Goal: Task Accomplishment & Management: Manage account settings

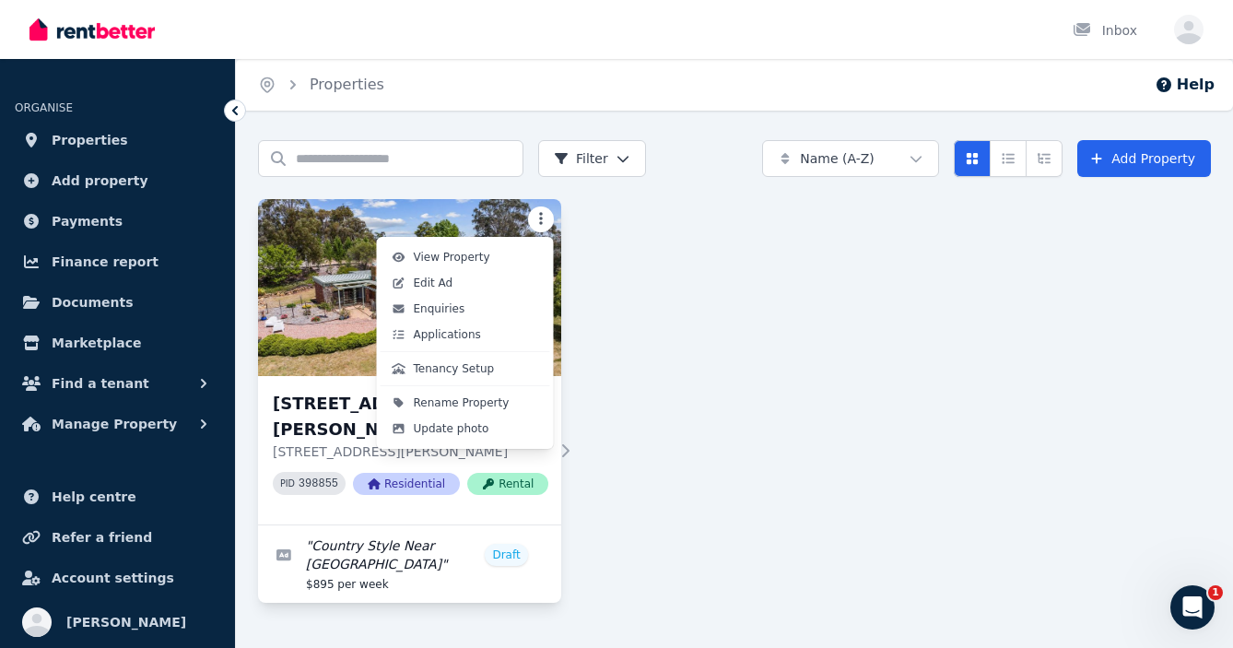
click at [539, 217] on html "Open main menu Inbox Open user menu ORGANISE Properties Add property Payments F…" at bounding box center [616, 324] width 1233 height 648
click at [429, 282] on span "Edit Ad" at bounding box center [434, 282] width 40 height 15
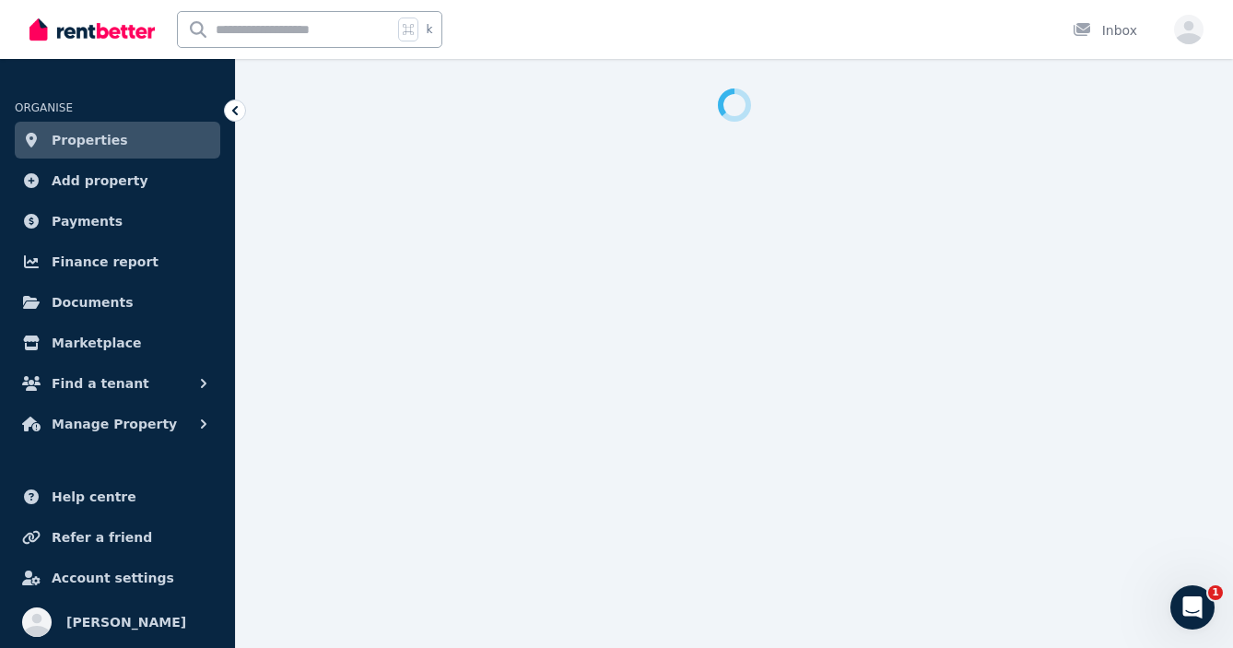
select select "***"
select select "**********"
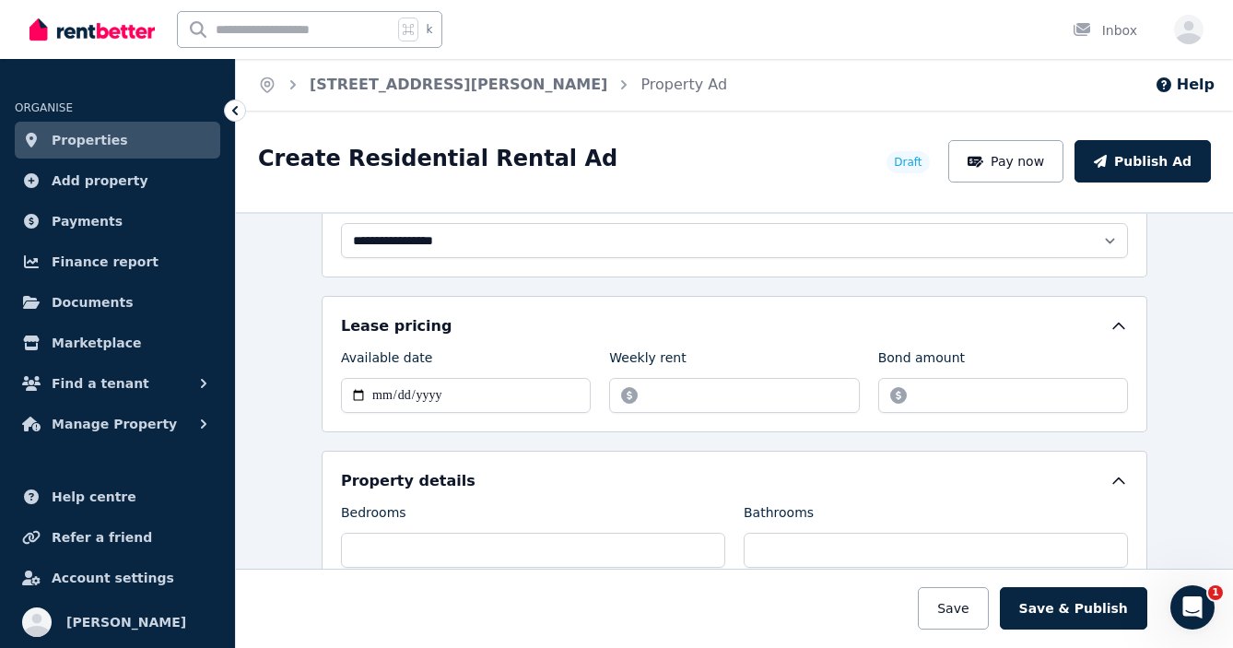
scroll to position [520, 0]
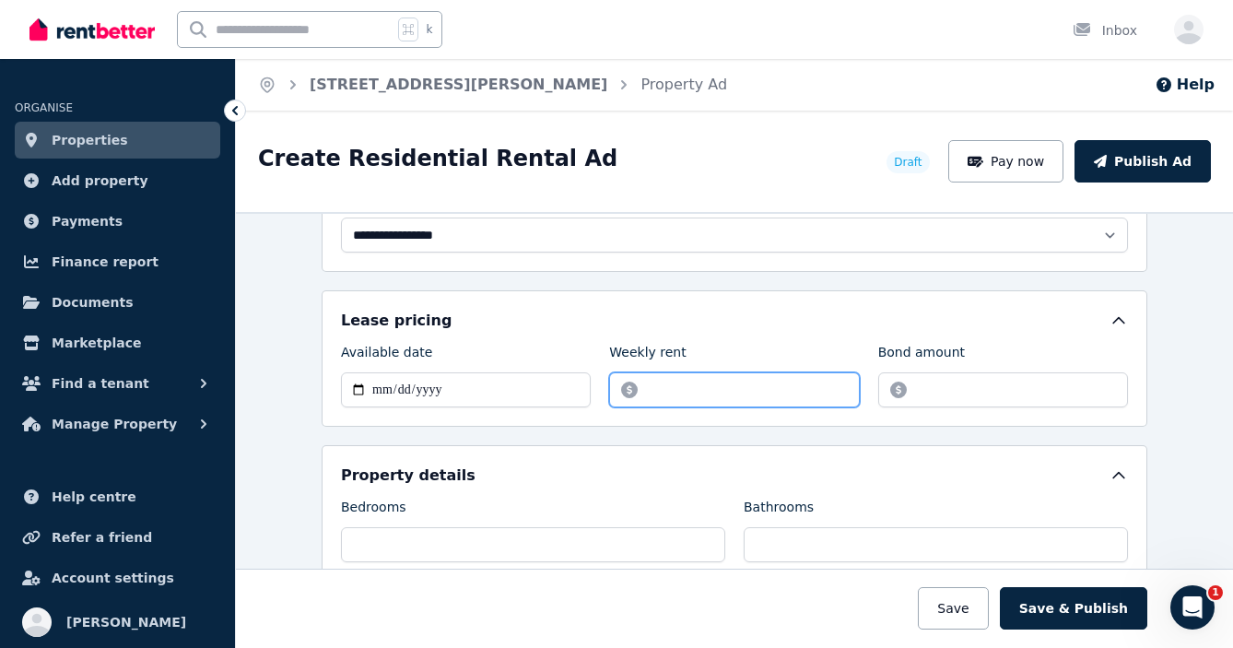
click at [662, 388] on input "******" at bounding box center [734, 389] width 250 height 35
type input "******"
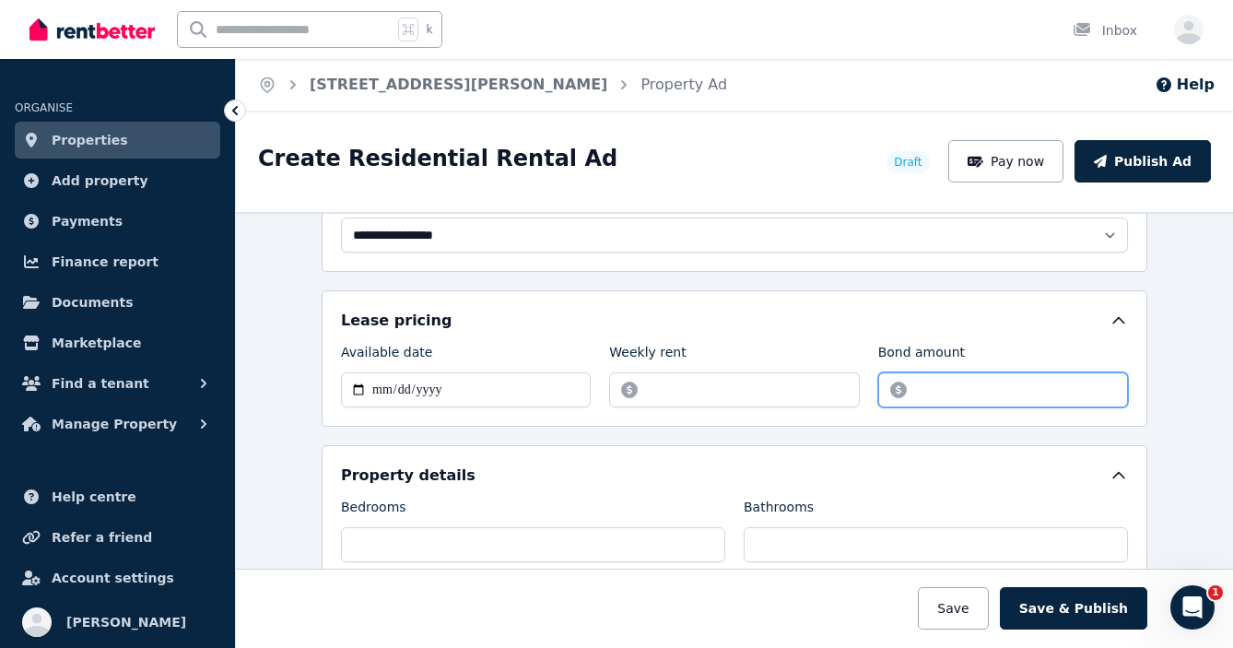
click at [931, 390] on input "*******" at bounding box center [1003, 389] width 250 height 35
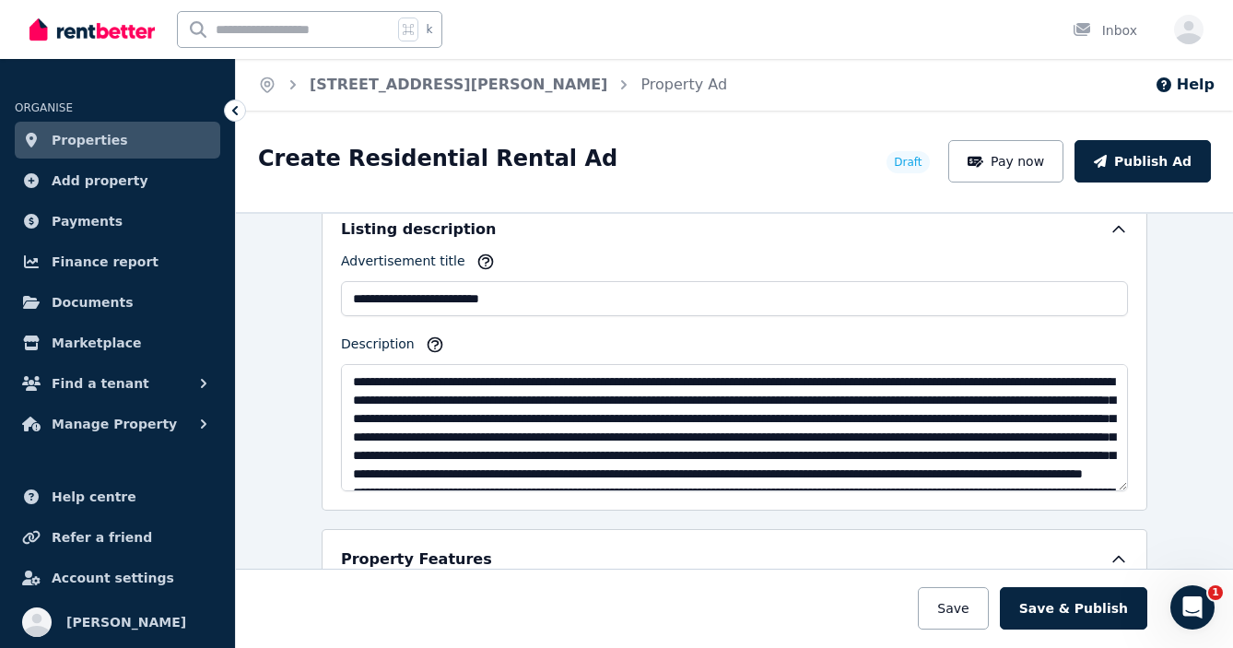
scroll to position [1088, 0]
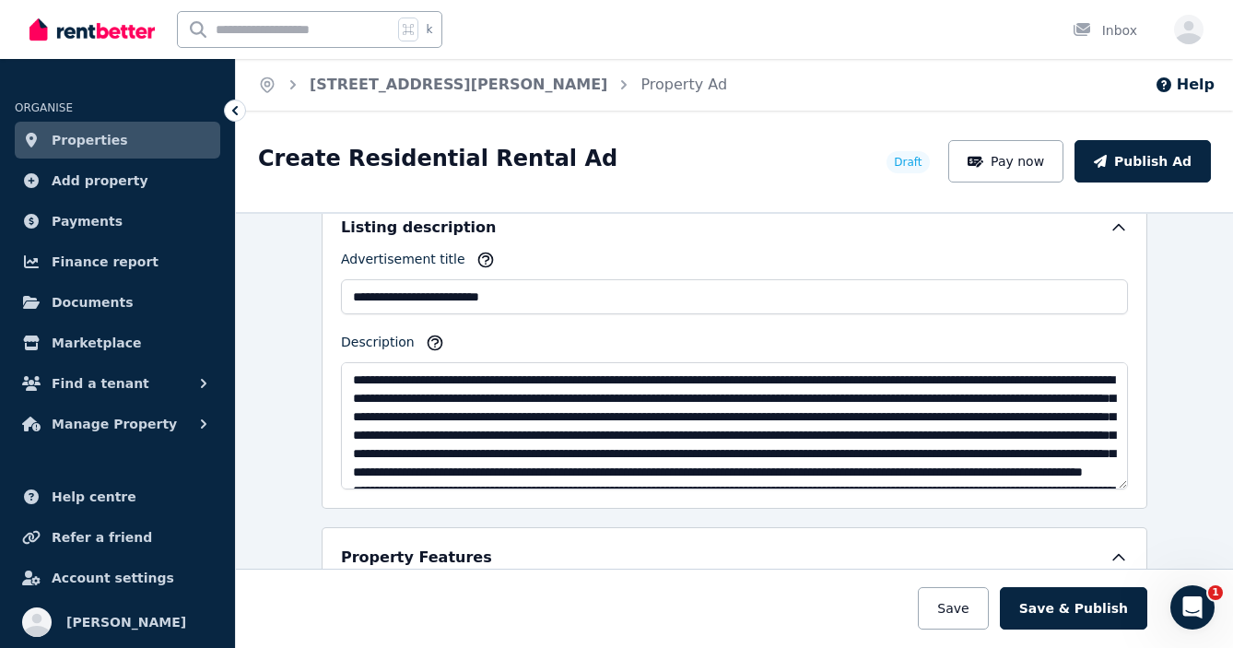
type input "*******"
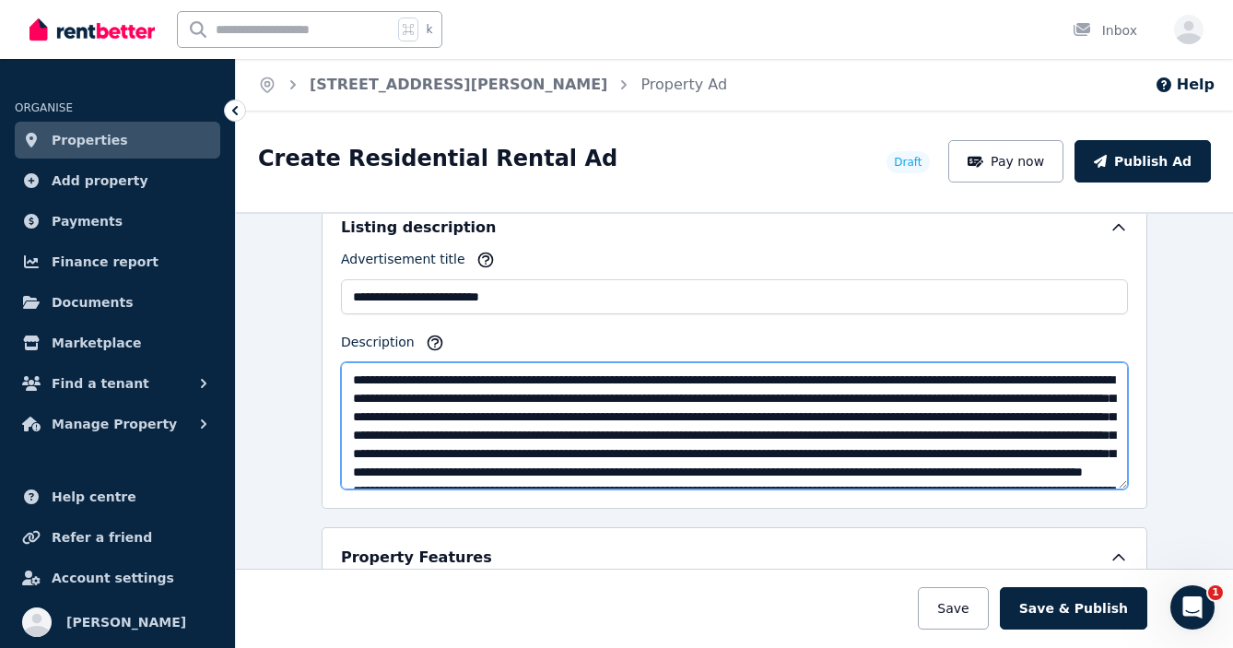
click at [600, 379] on textarea "Description" at bounding box center [734, 425] width 787 height 127
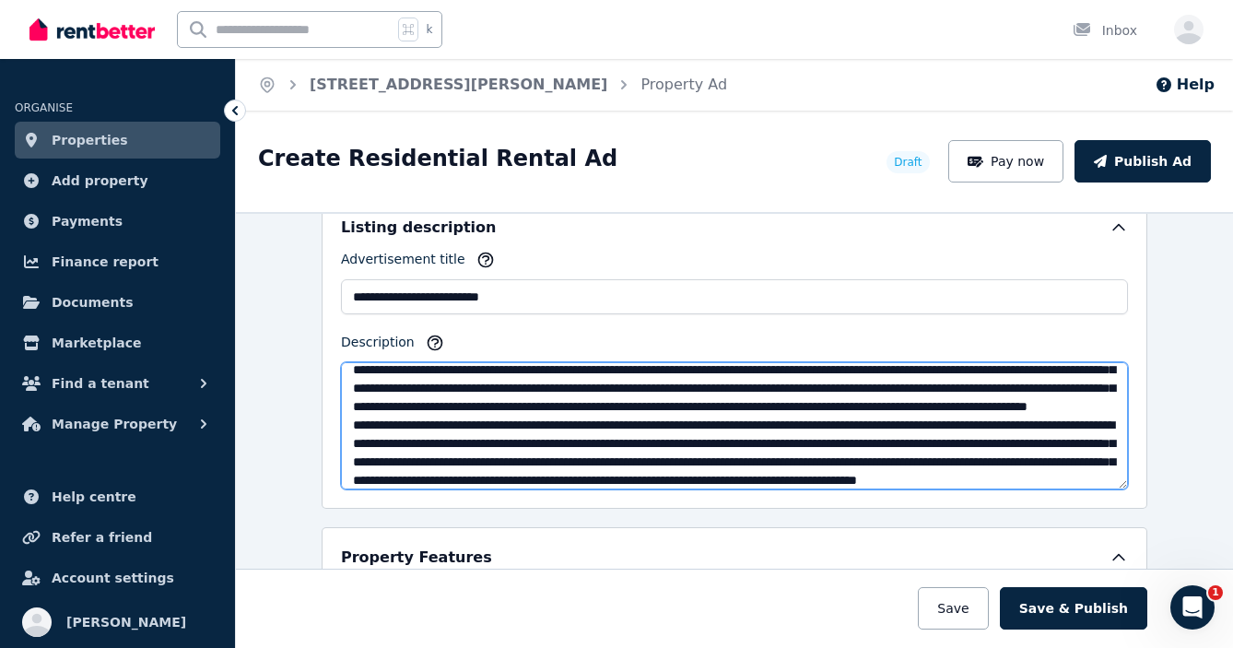
scroll to position [61, 0]
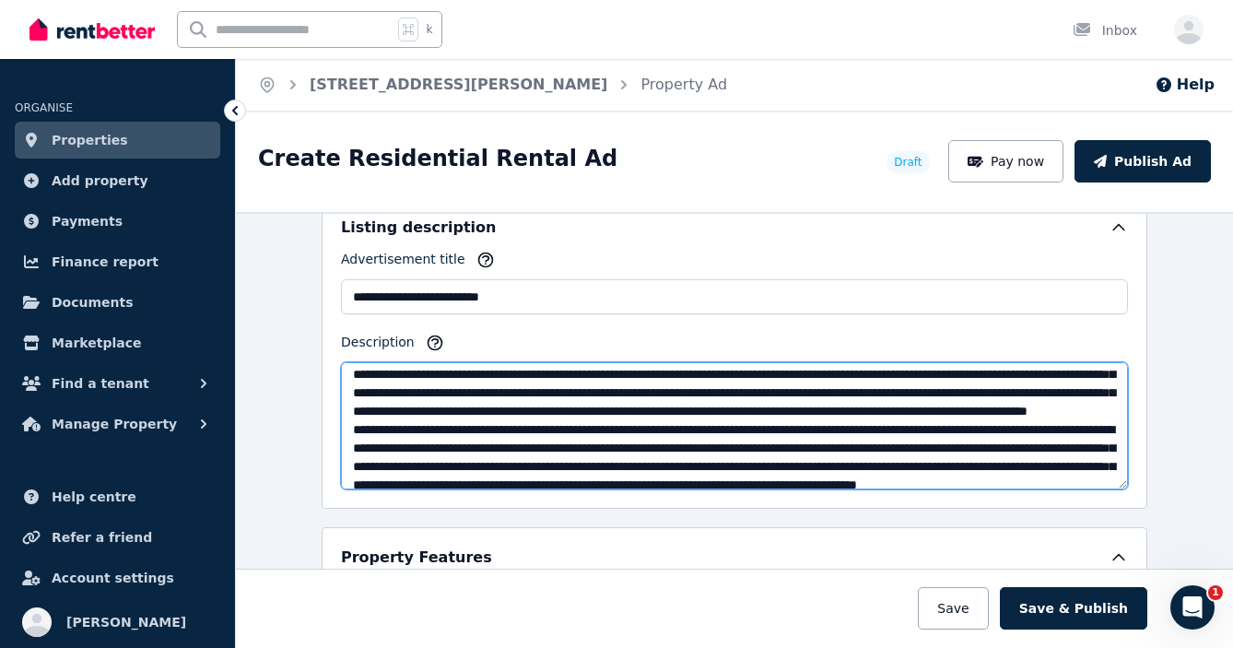
click at [661, 372] on textarea "Description" at bounding box center [734, 425] width 787 height 127
click at [903, 375] on textarea "Description" at bounding box center [734, 425] width 787 height 127
click at [977, 373] on textarea "Description" at bounding box center [734, 425] width 787 height 127
click at [428, 392] on textarea "Description" at bounding box center [734, 425] width 787 height 127
click at [610, 412] on textarea "Description" at bounding box center [734, 425] width 787 height 127
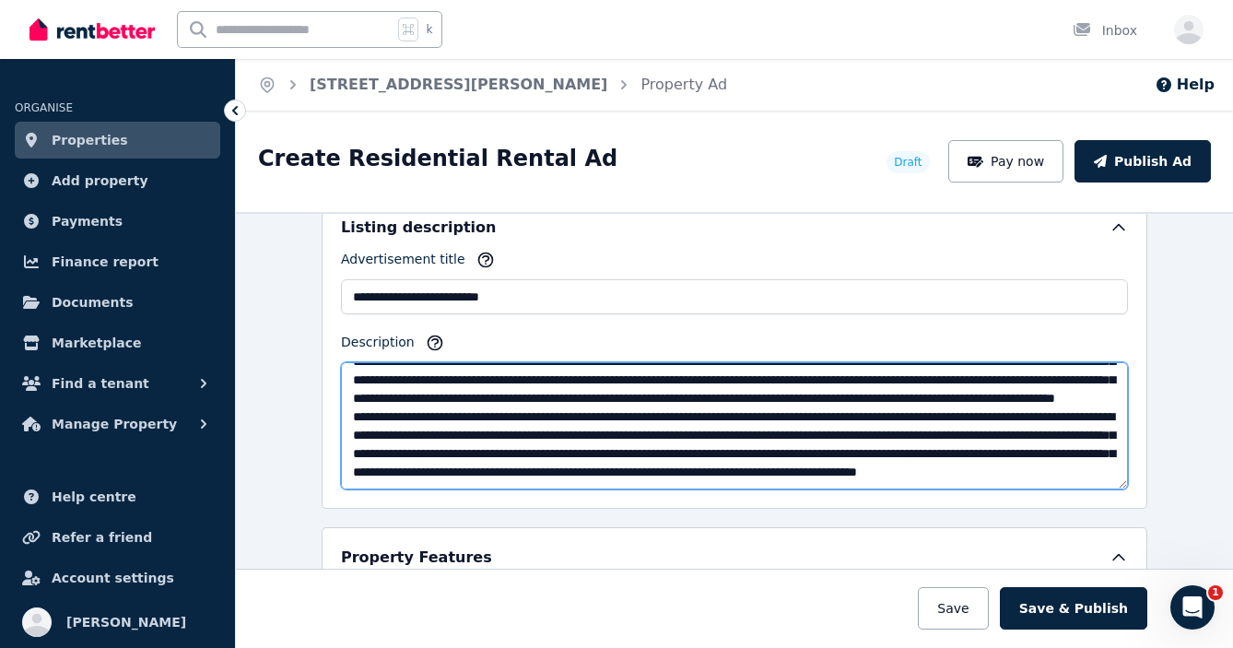
scroll to position [101, 0]
click at [1025, 406] on textarea "Description" at bounding box center [734, 425] width 787 height 127
click at [645, 425] on textarea "Description" at bounding box center [734, 425] width 787 height 127
click at [884, 407] on textarea "Description" at bounding box center [734, 425] width 787 height 127
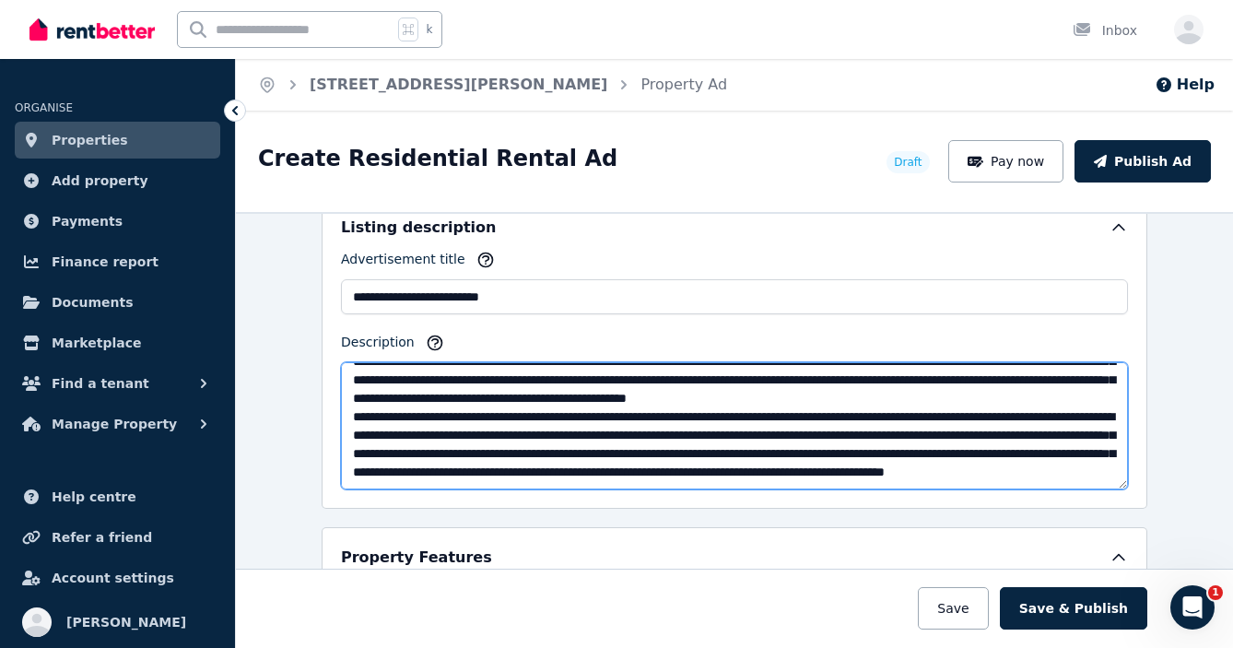
drag, startPoint x: 1006, startPoint y: 409, endPoint x: 388, endPoint y: 431, distance: 618.6
click at [388, 431] on textarea "Description" at bounding box center [734, 425] width 787 height 127
drag, startPoint x: 533, startPoint y: 464, endPoint x: 561, endPoint y: 463, distance: 27.7
click at [533, 464] on textarea "Description" at bounding box center [734, 425] width 787 height 127
click at [634, 465] on textarea "Description" at bounding box center [734, 425] width 787 height 127
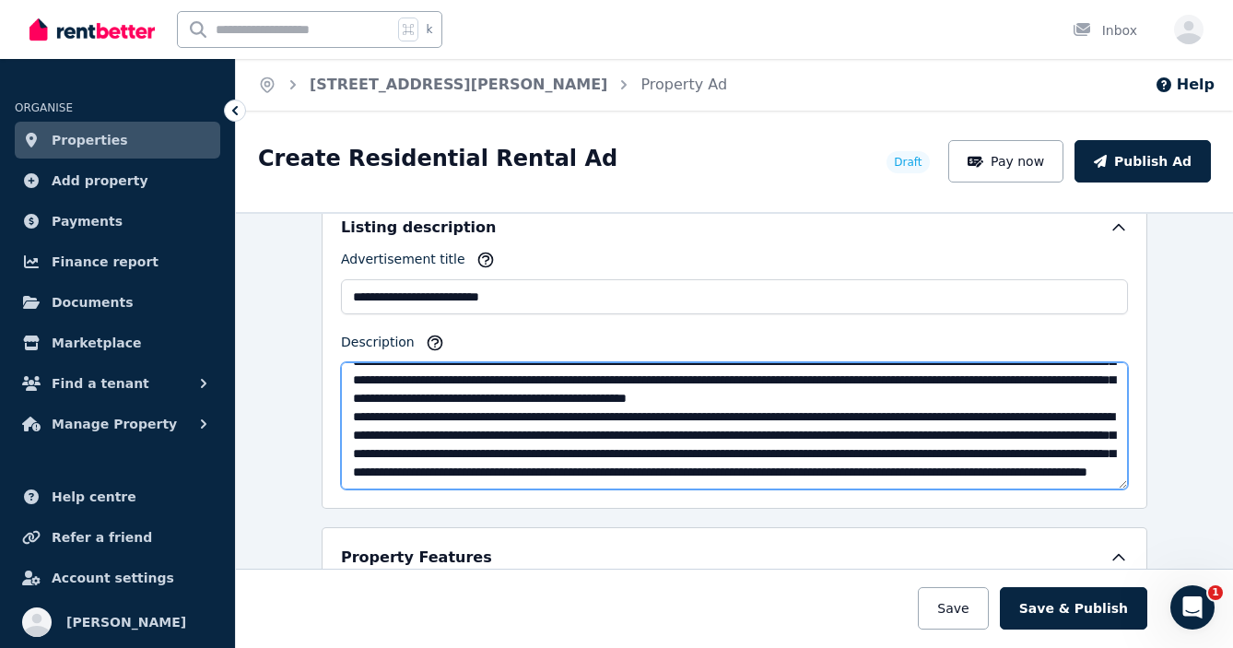
drag, startPoint x: 799, startPoint y: 466, endPoint x: 750, endPoint y: 470, distance: 49.0
click at [751, 465] on textarea "Description" at bounding box center [734, 425] width 787 height 127
click at [606, 465] on textarea "Description" at bounding box center [734, 425] width 787 height 127
click at [426, 472] on textarea "Description" at bounding box center [734, 425] width 787 height 127
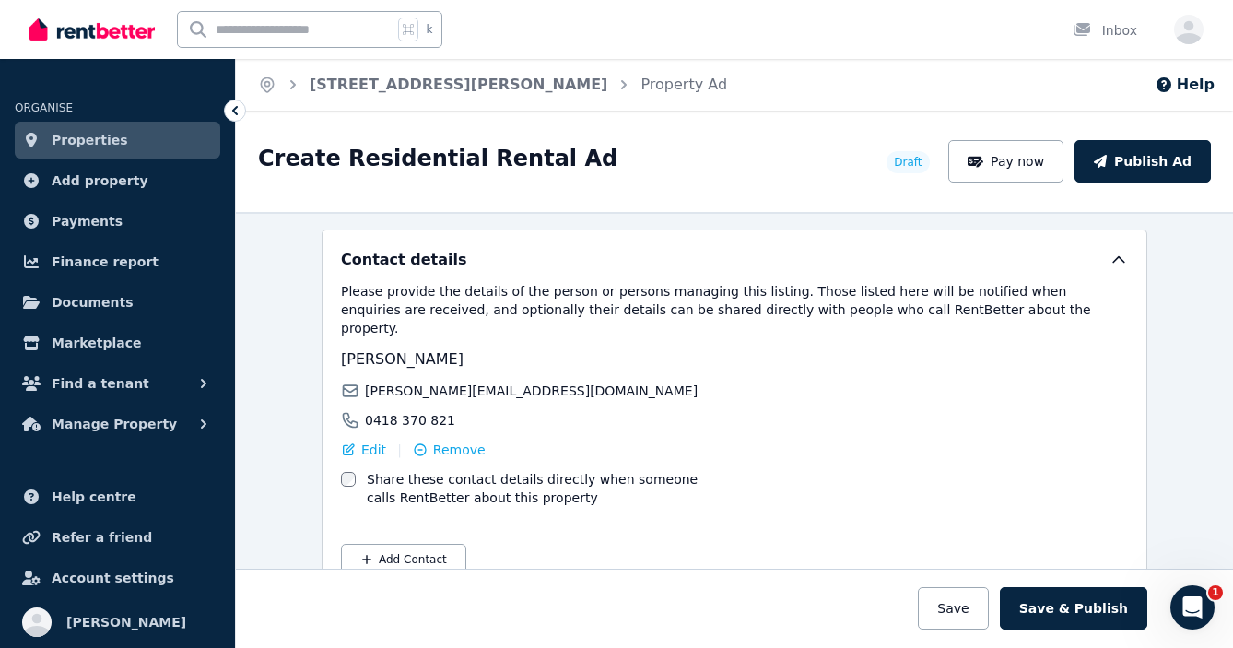
scroll to position [3035, 0]
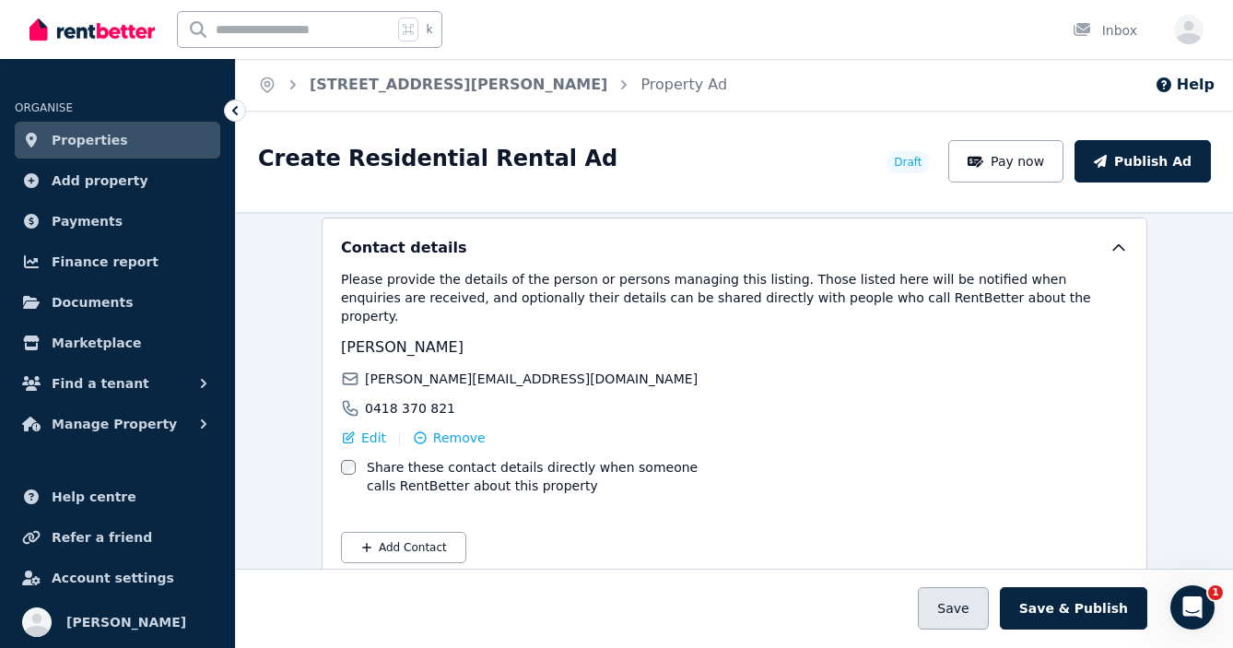
type textarea "**********"
click at [958, 608] on button "Save" at bounding box center [953, 608] width 70 height 42
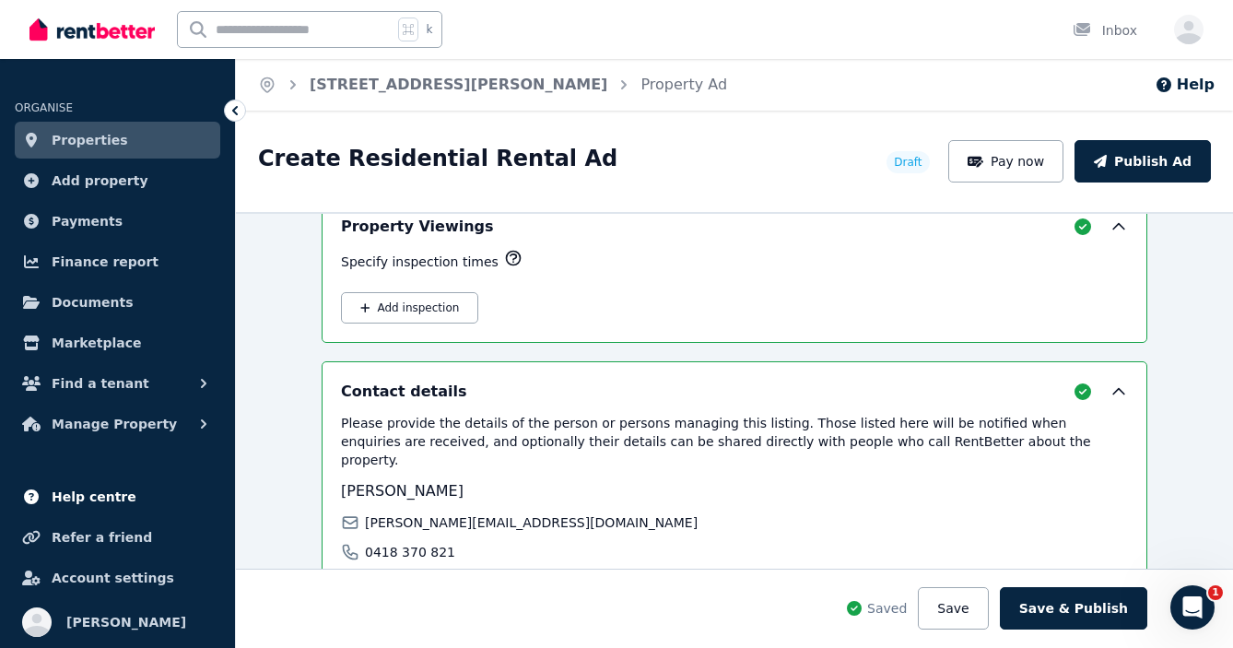
scroll to position [3179, 0]
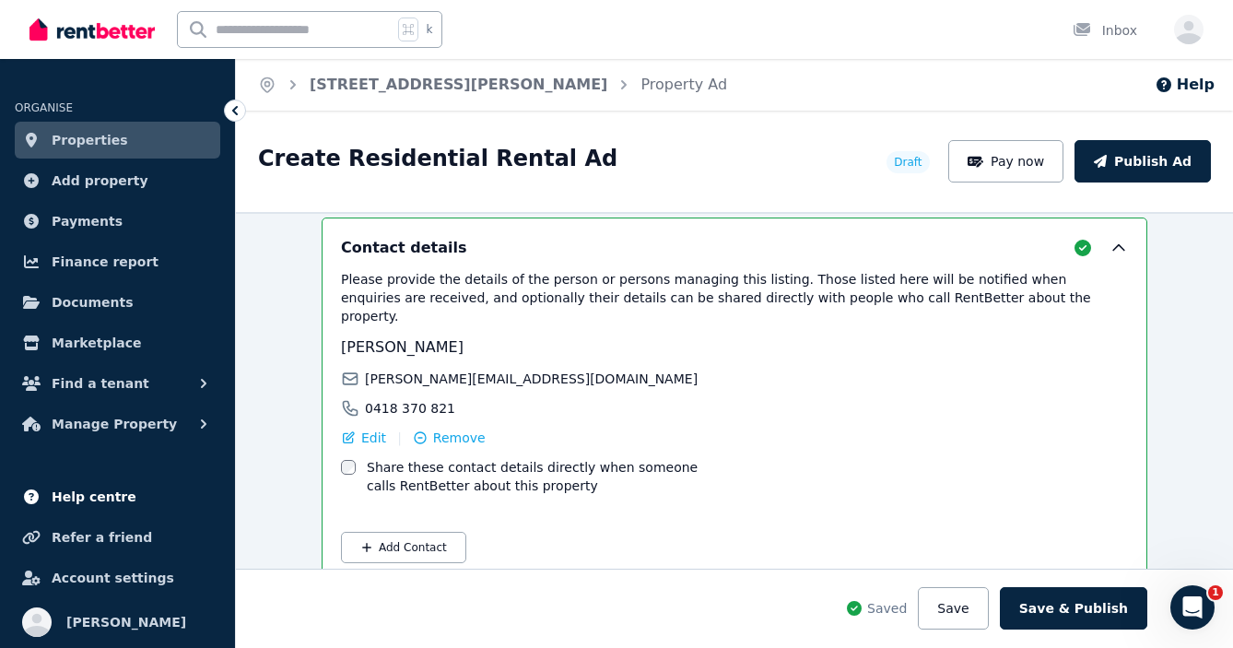
click at [67, 493] on span "Help centre" at bounding box center [94, 497] width 85 height 22
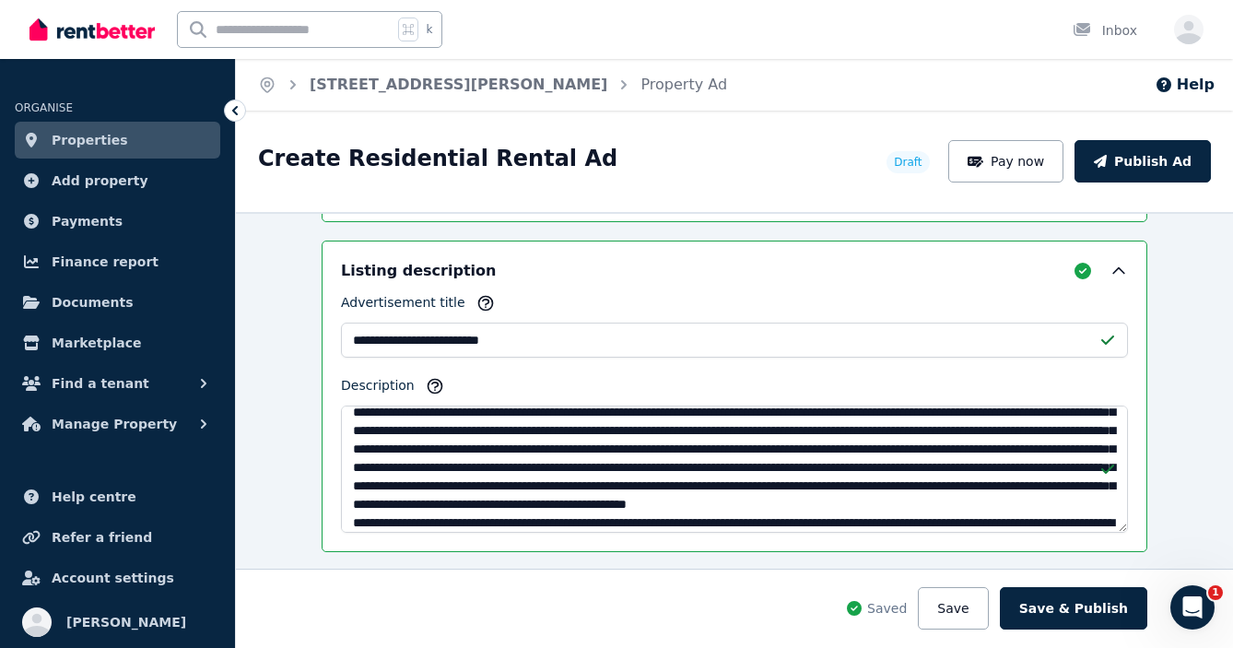
scroll to position [0, 0]
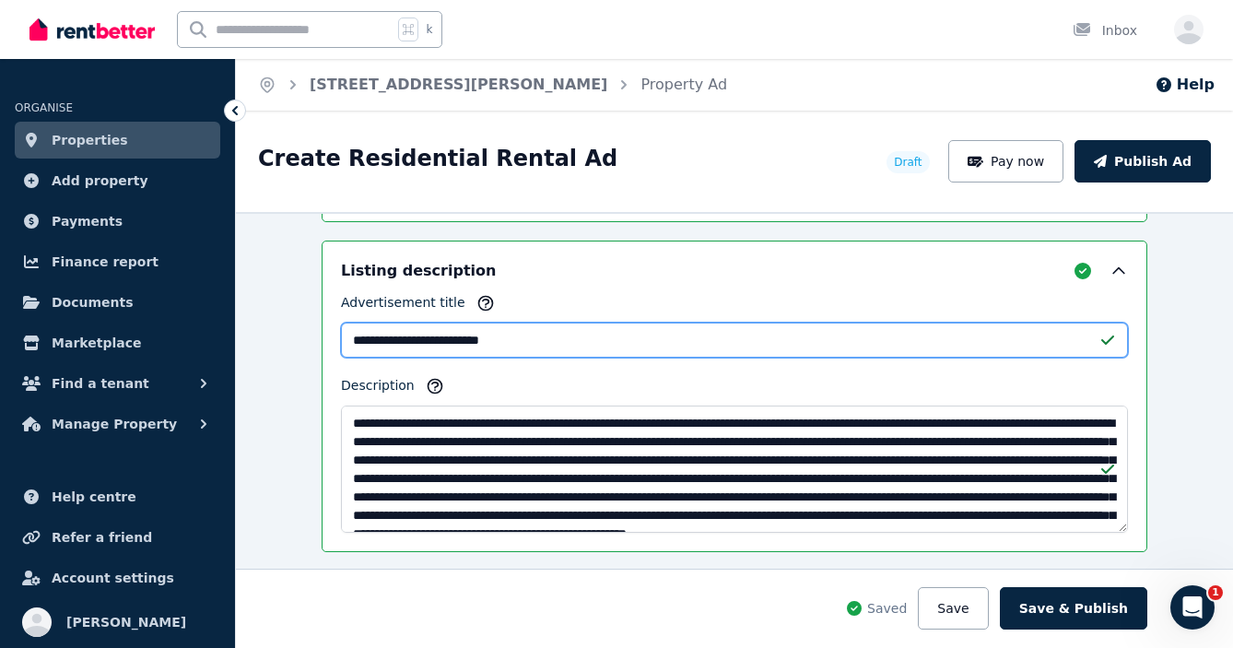
click at [353, 337] on input "**********" at bounding box center [734, 339] width 787 height 35
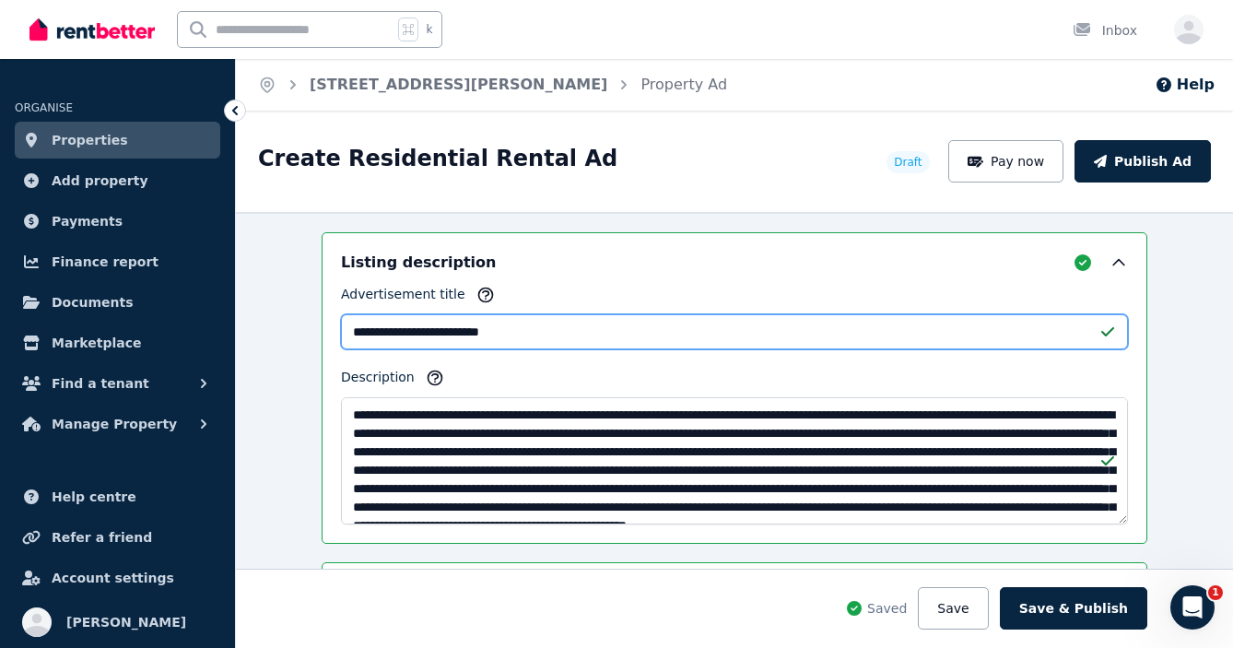
scroll to position [1210, 0]
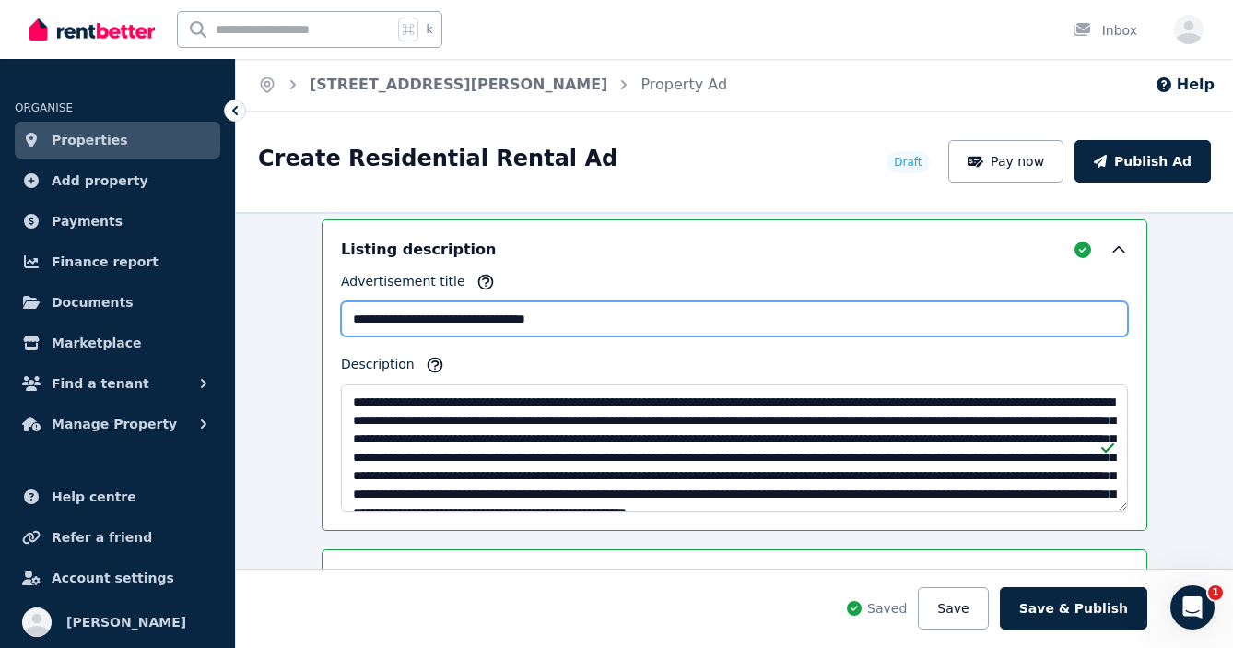
drag, startPoint x: 490, startPoint y: 321, endPoint x: 408, endPoint y: 313, distance: 82.3
click at [408, 313] on input "**********" at bounding box center [734, 318] width 787 height 35
click at [409, 318] on input "**********" at bounding box center [734, 318] width 787 height 35
click at [458, 318] on input "**********" at bounding box center [734, 318] width 787 height 35
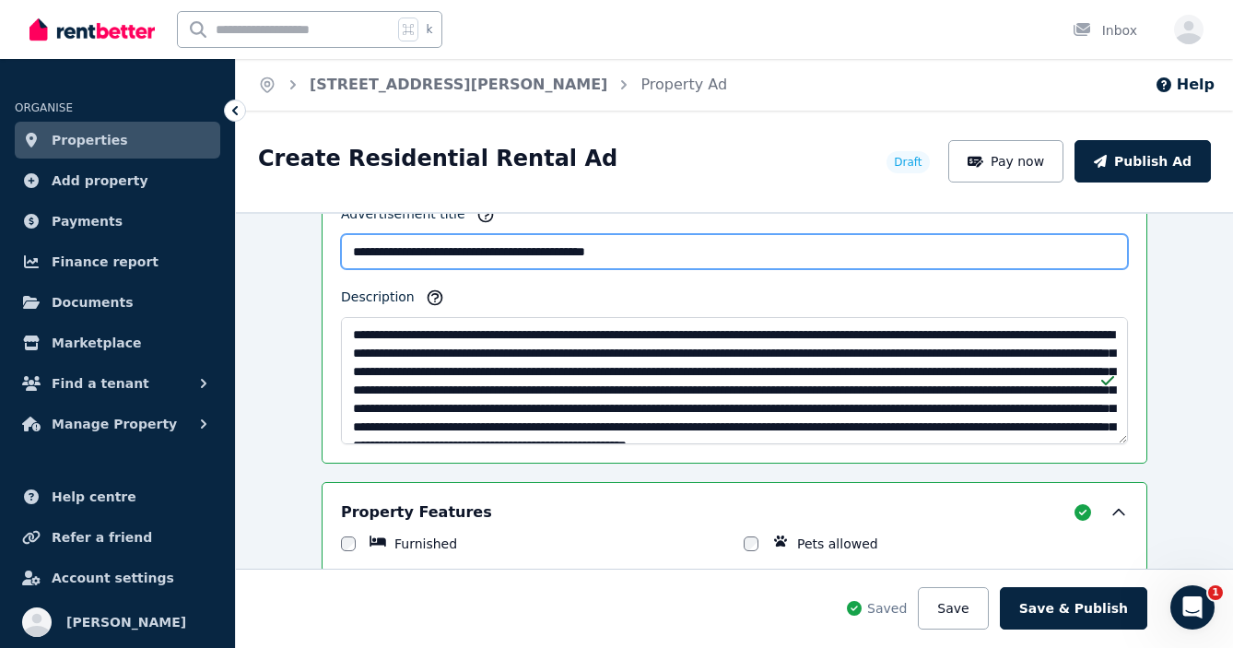
scroll to position [8, 0]
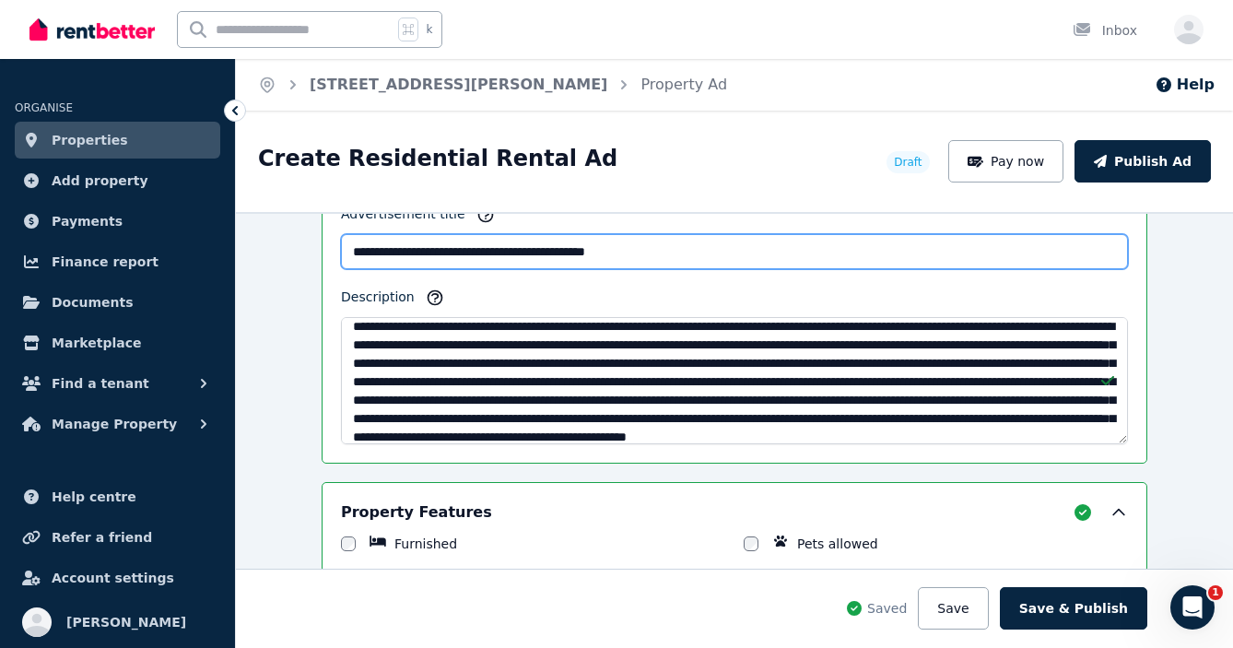
type input "**********"
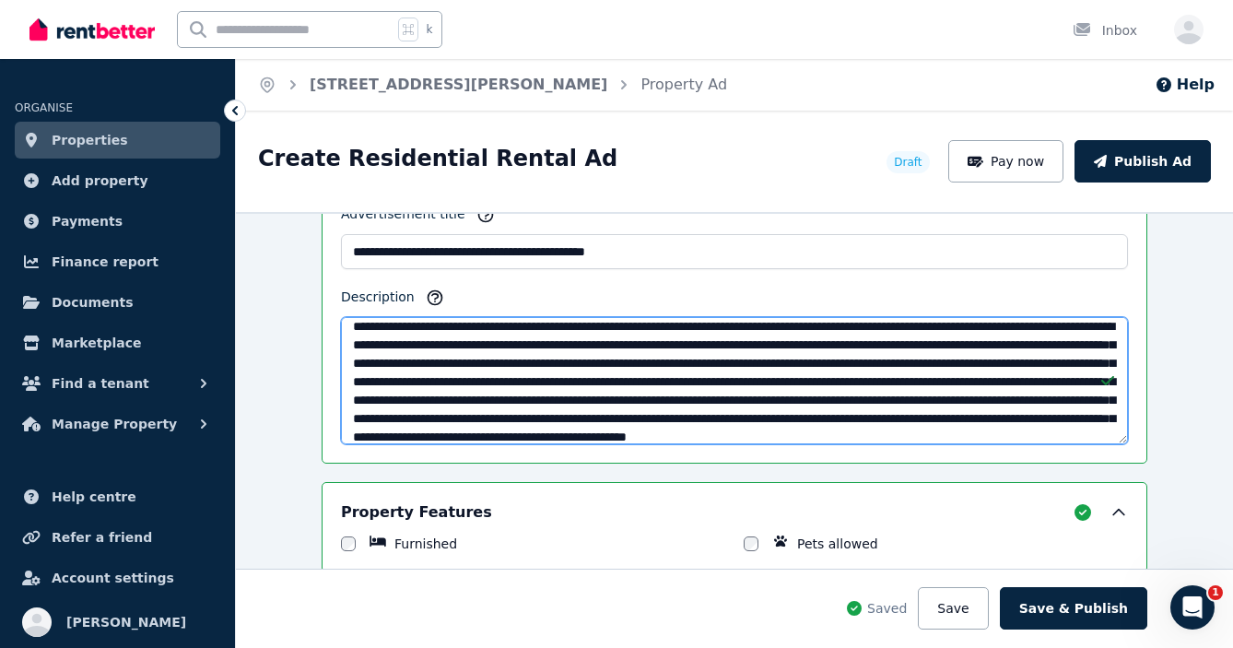
click at [674, 362] on textarea "Description" at bounding box center [734, 380] width 787 height 127
click at [671, 383] on textarea "Description" at bounding box center [734, 380] width 787 height 127
click at [724, 381] on textarea "Description" at bounding box center [734, 380] width 787 height 127
click at [424, 402] on textarea "Description" at bounding box center [734, 380] width 787 height 127
click at [800, 400] on textarea "Description" at bounding box center [734, 380] width 787 height 127
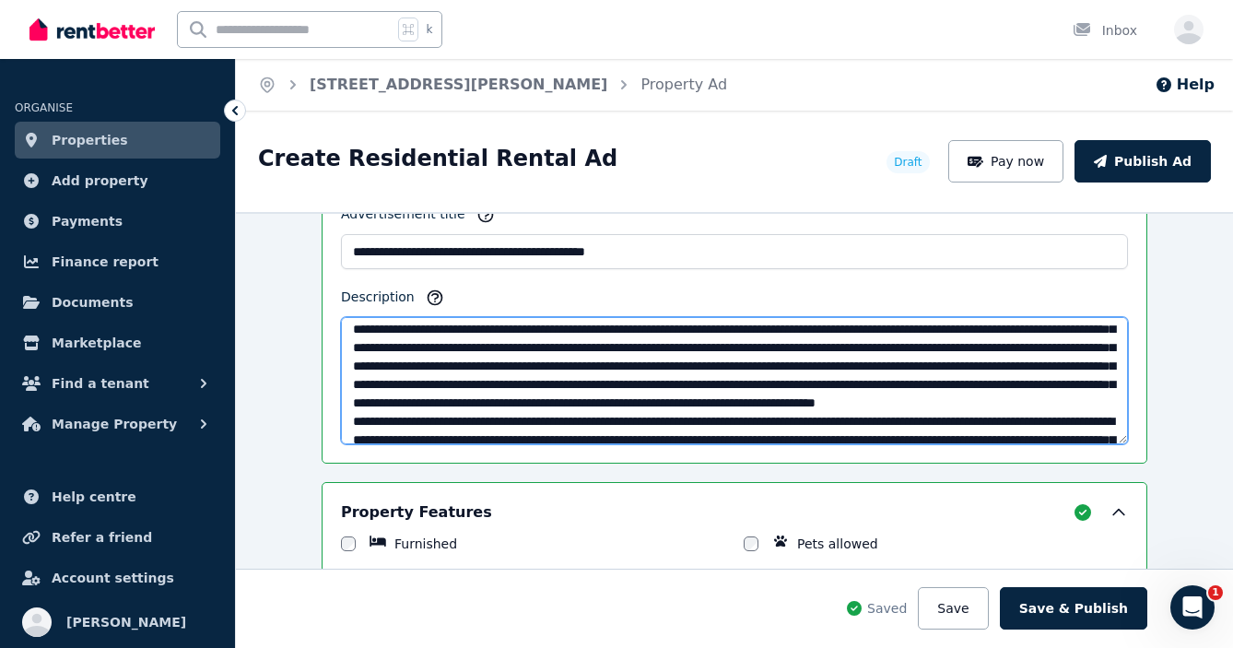
scroll to position [44, 0]
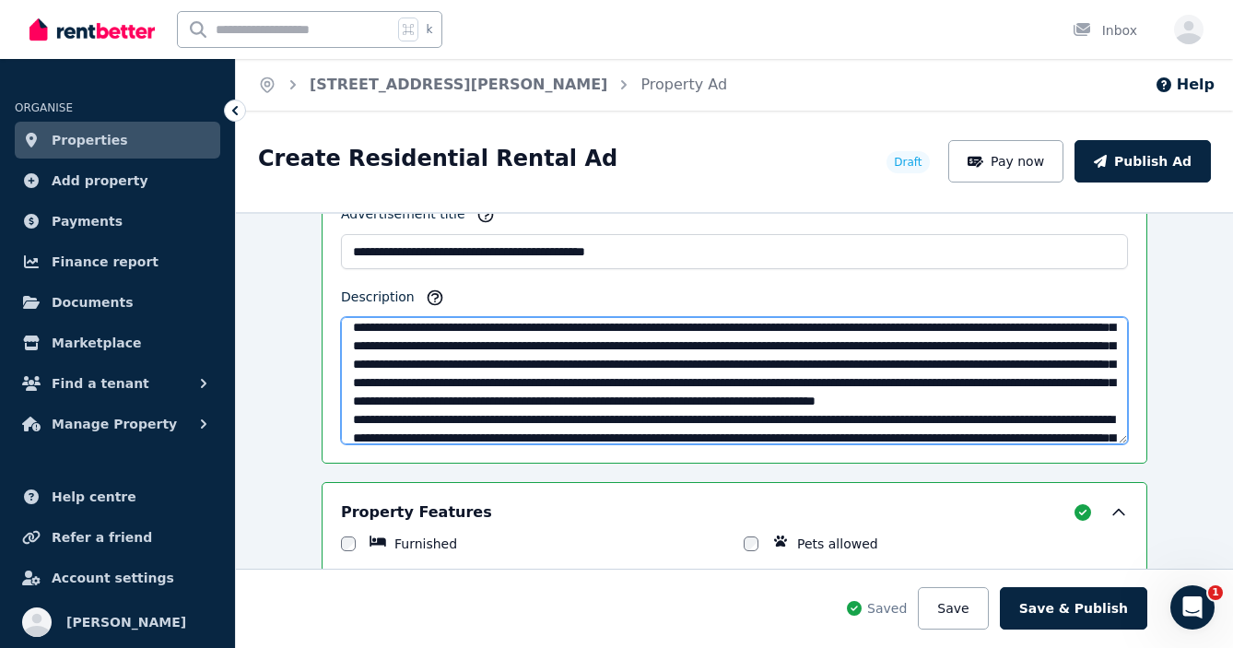
click at [786, 365] on textarea "Description" at bounding box center [734, 380] width 787 height 127
click at [815, 376] on textarea "Description" at bounding box center [734, 380] width 787 height 127
click at [820, 365] on textarea "Description" at bounding box center [734, 380] width 787 height 127
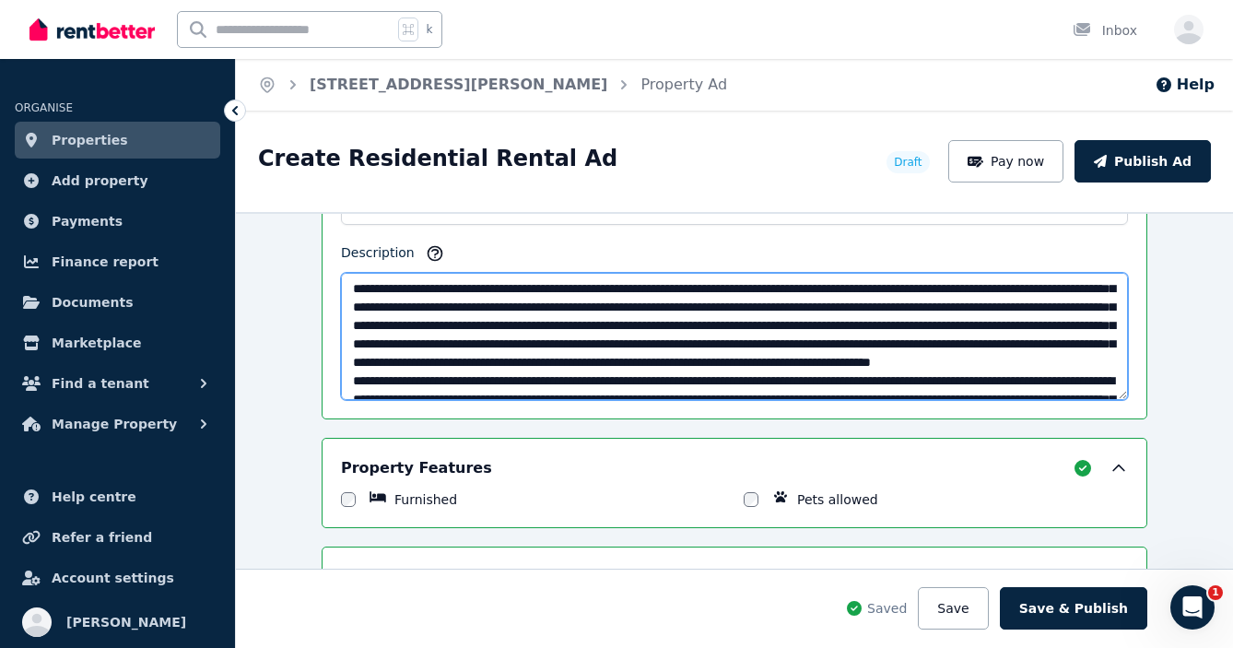
scroll to position [1323, 0]
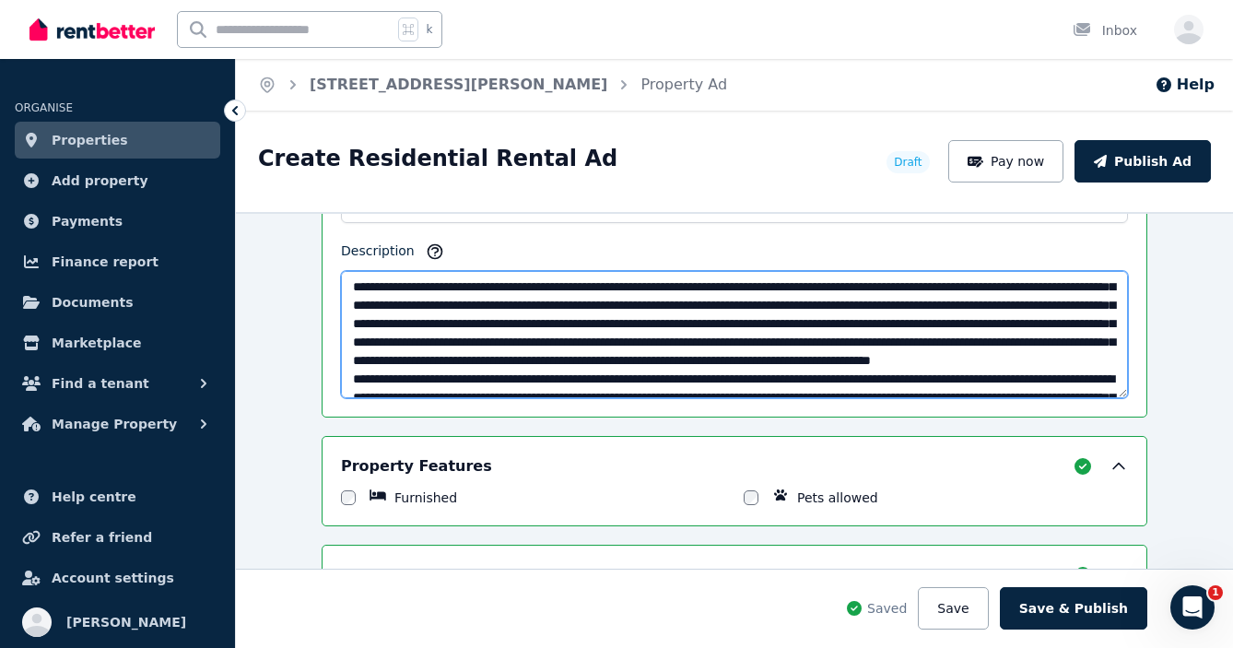
click at [556, 343] on textarea "Description" at bounding box center [734, 334] width 787 height 127
drag, startPoint x: 560, startPoint y: 343, endPoint x: 467, endPoint y: 342, distance: 93.1
click at [467, 342] on textarea "Description" at bounding box center [734, 334] width 787 height 127
click at [646, 342] on textarea "Description" at bounding box center [734, 334] width 787 height 127
click at [618, 340] on textarea "Description" at bounding box center [734, 334] width 787 height 127
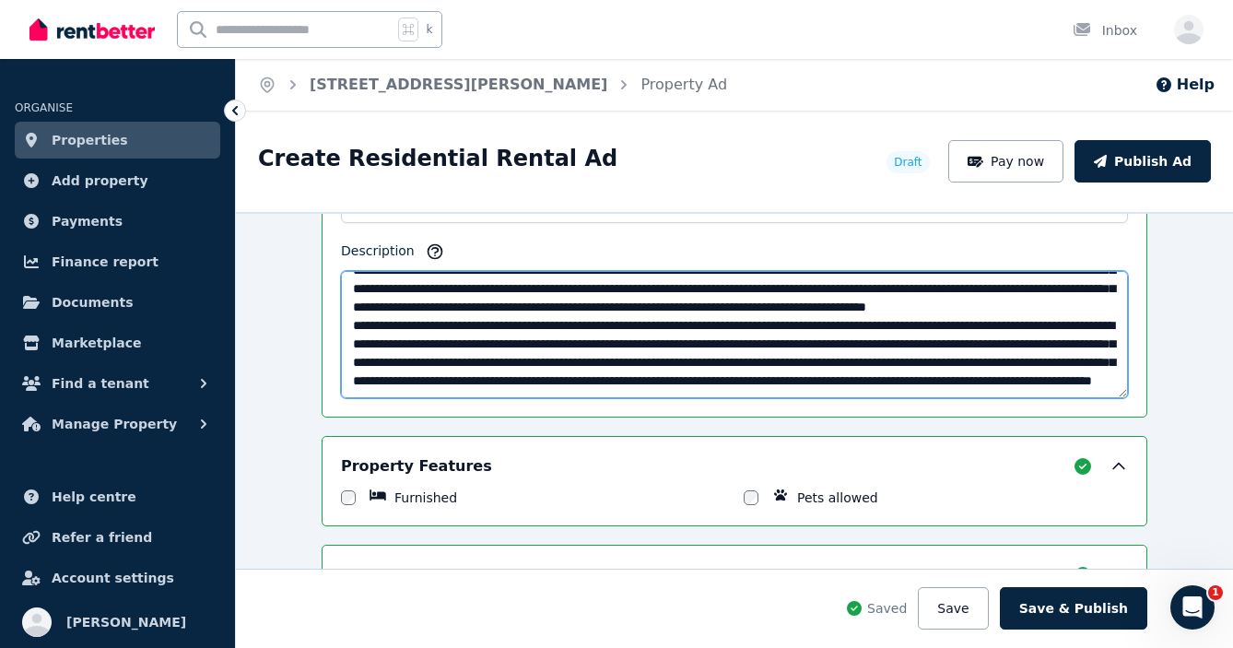
scroll to position [1325, 0]
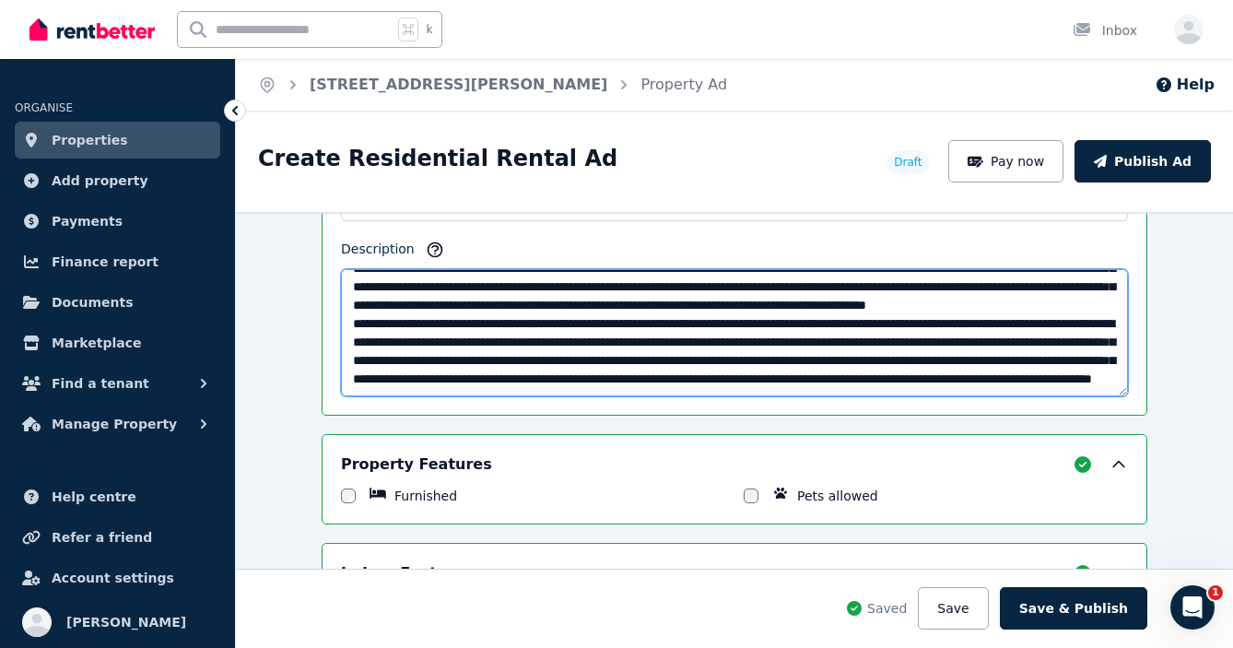
click at [353, 303] on textarea "Description" at bounding box center [734, 332] width 787 height 127
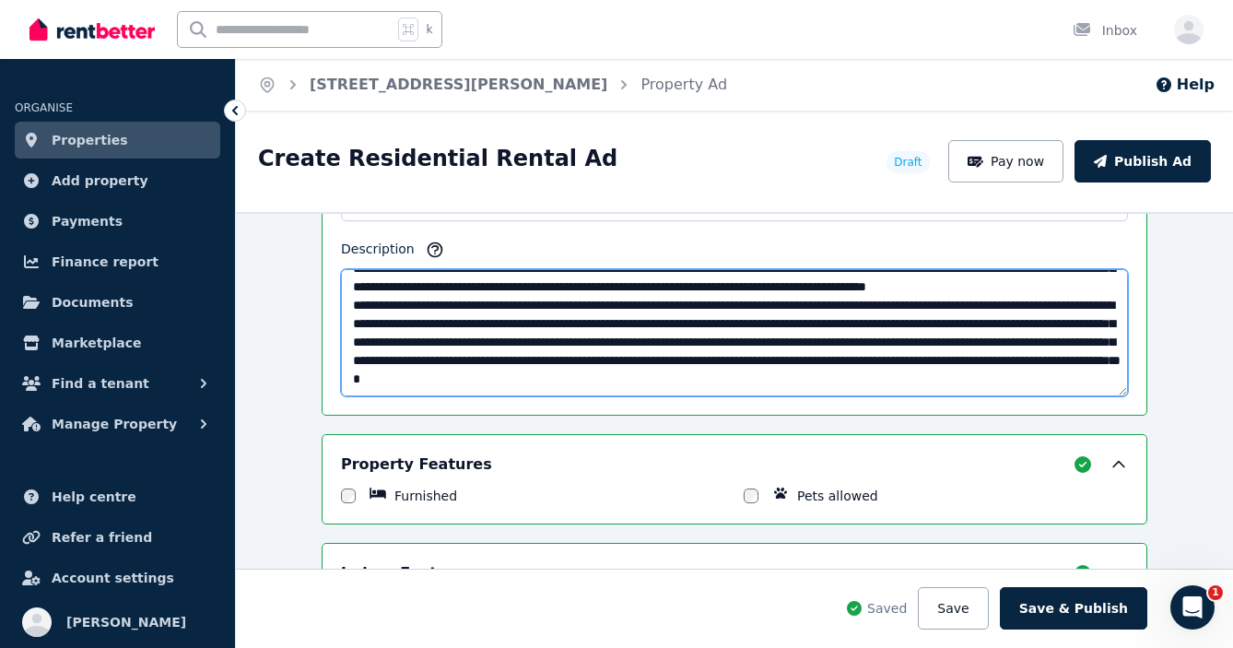
click at [719, 342] on textarea "Description" at bounding box center [734, 332] width 787 height 127
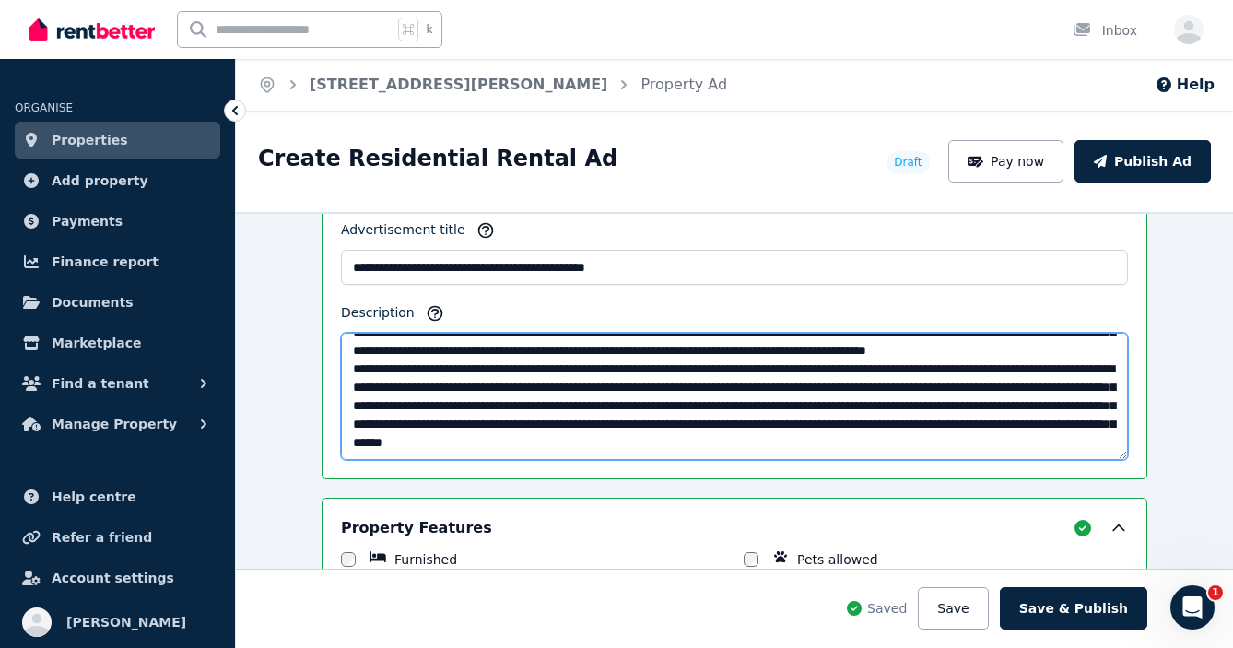
scroll to position [166, 0]
type textarea "**********"
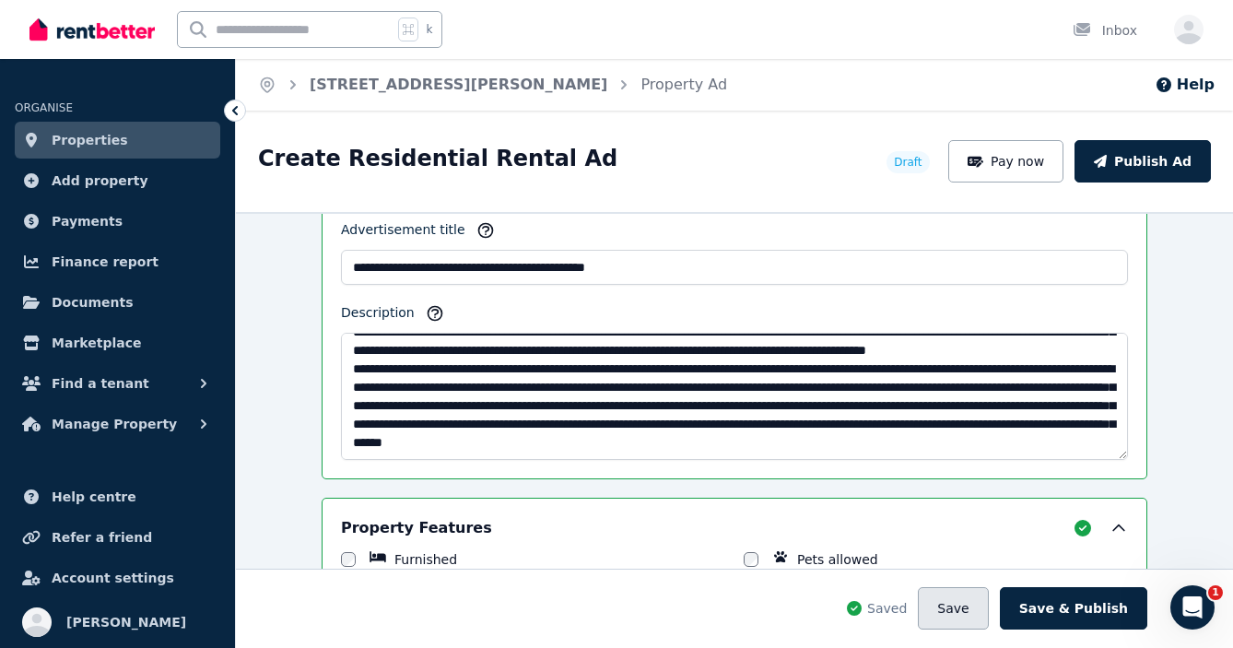
click at [960, 604] on button "Save" at bounding box center [953, 608] width 70 height 42
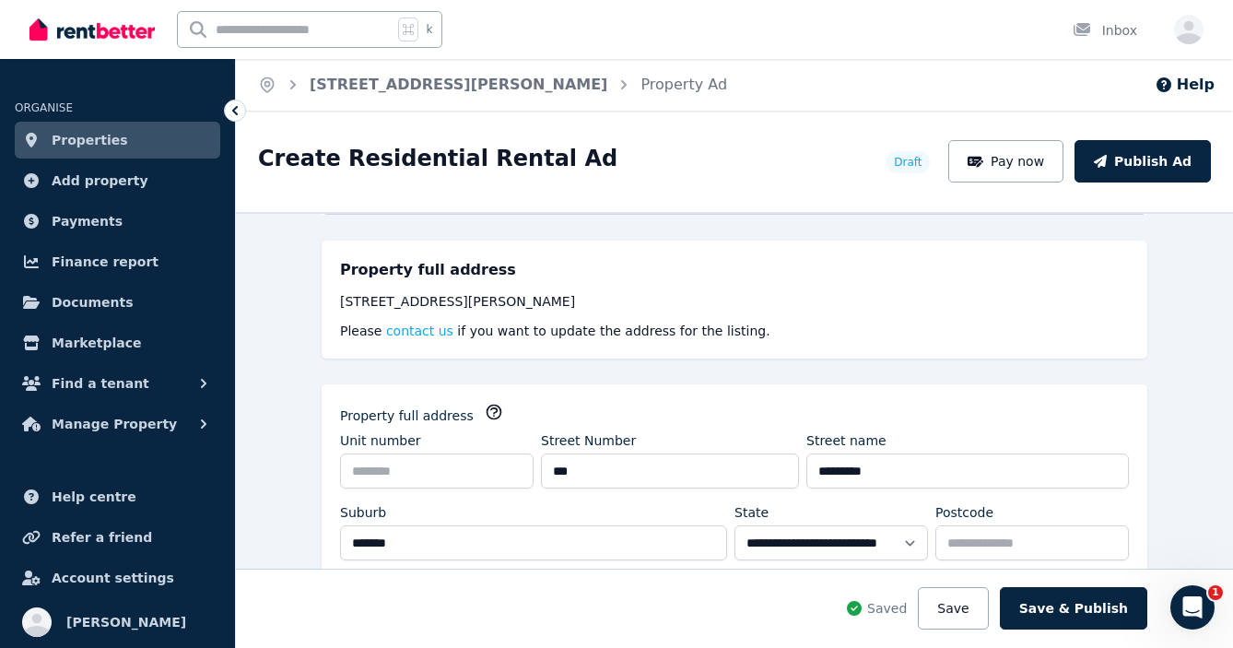
scroll to position [0, 0]
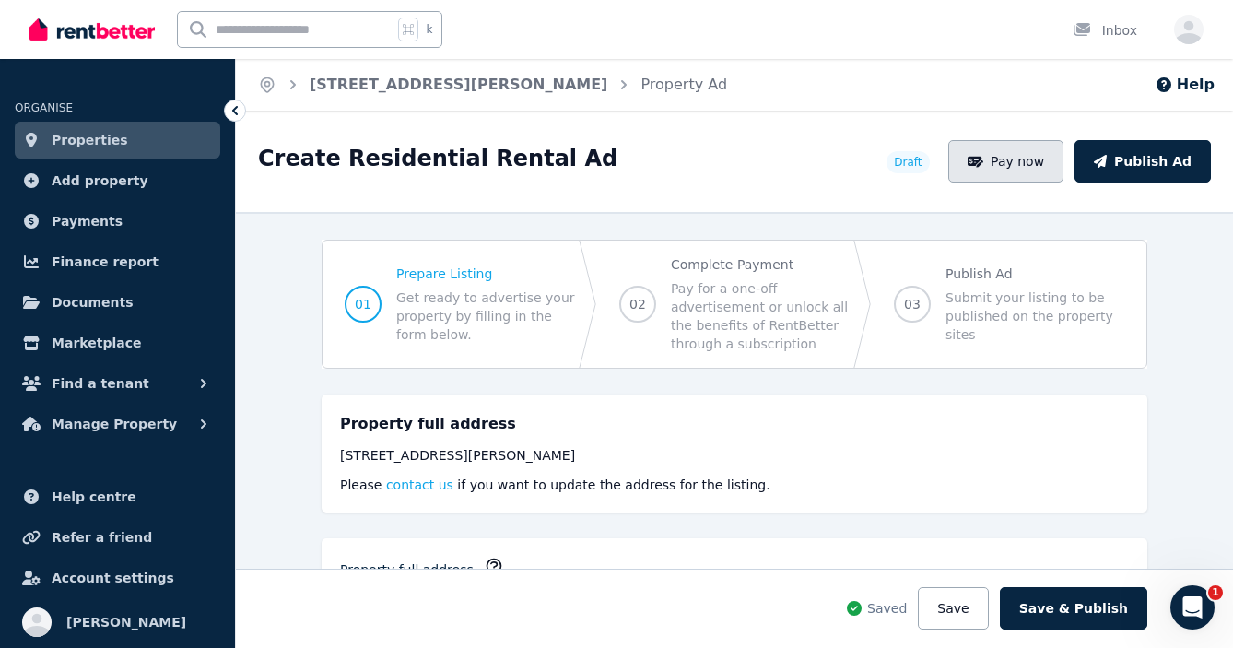
click at [1021, 156] on button "Pay now" at bounding box center [1006, 161] width 116 height 42
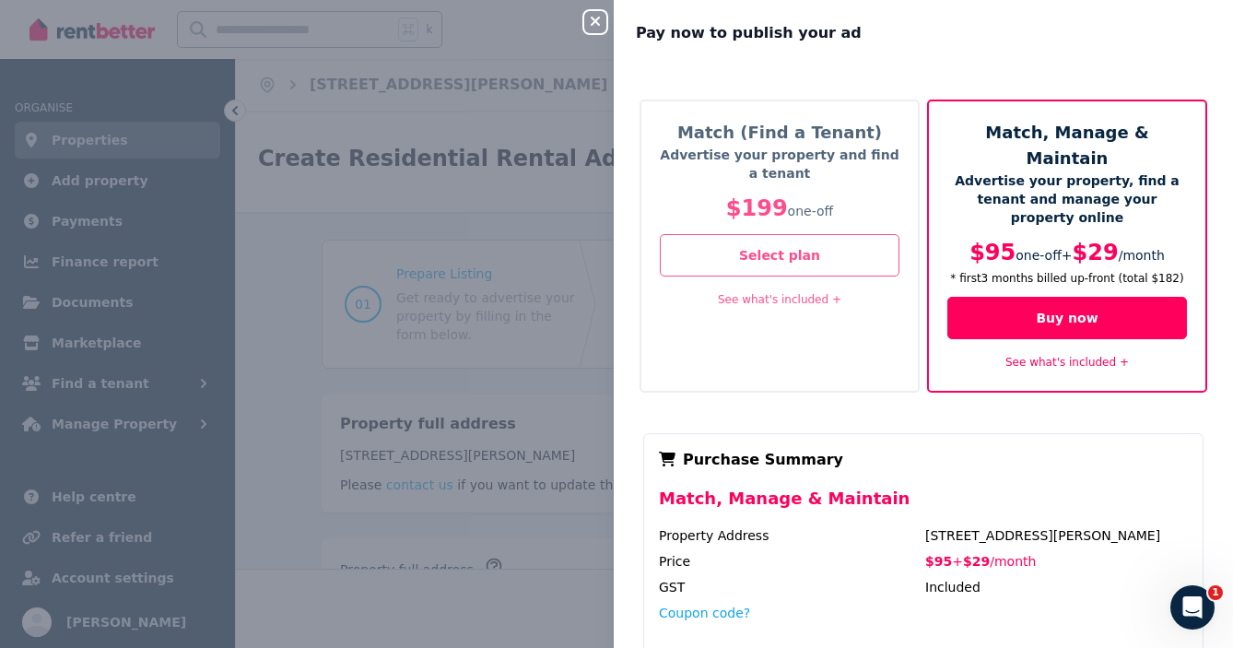
click at [796, 299] on link "See what's included +" at bounding box center [779, 299] width 123 height 13
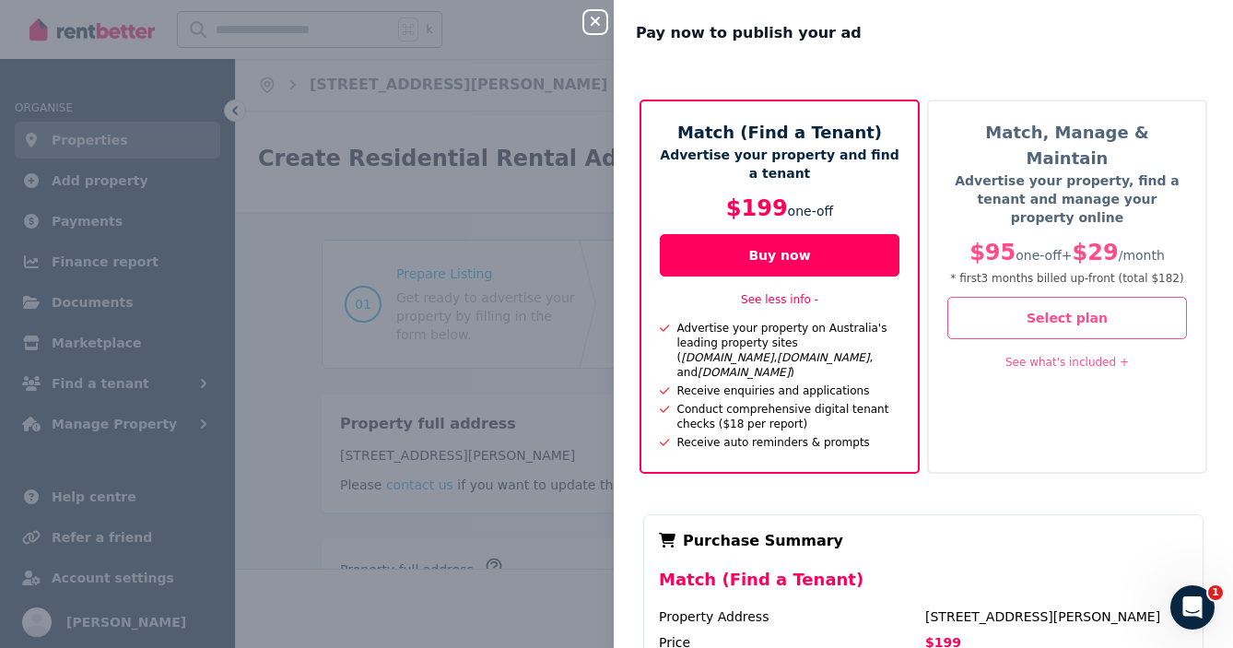
click at [1073, 356] on link "See what's included +" at bounding box center [1066, 362] width 123 height 13
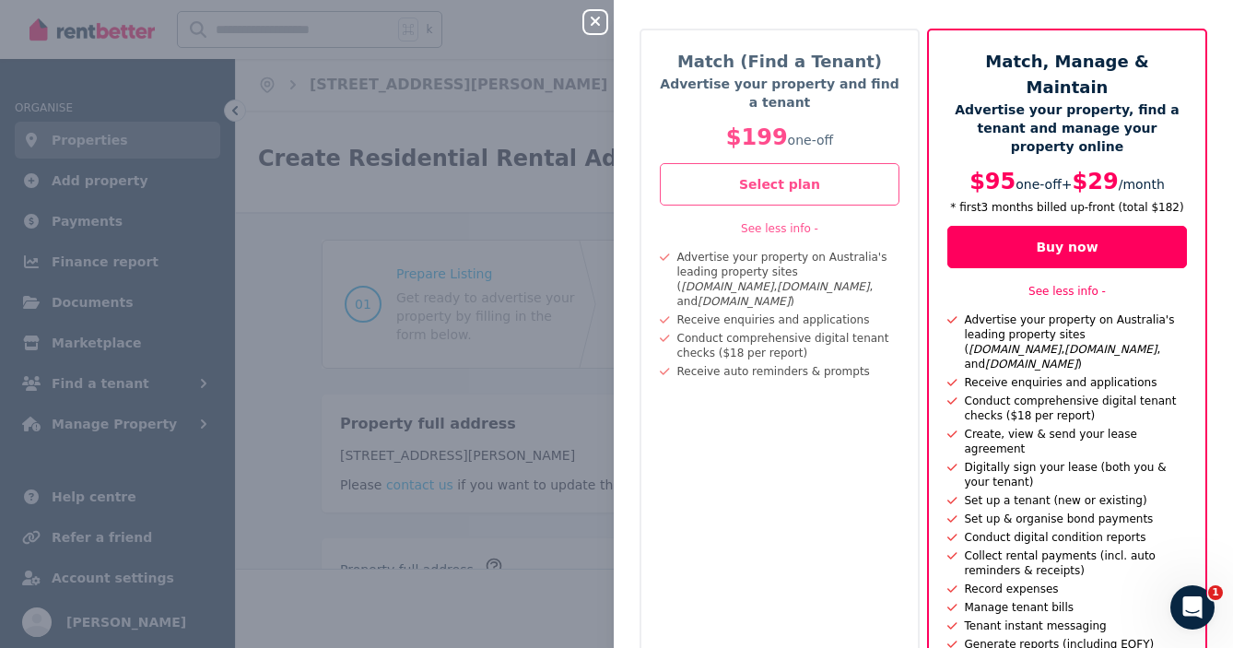
scroll to position [36, 0]
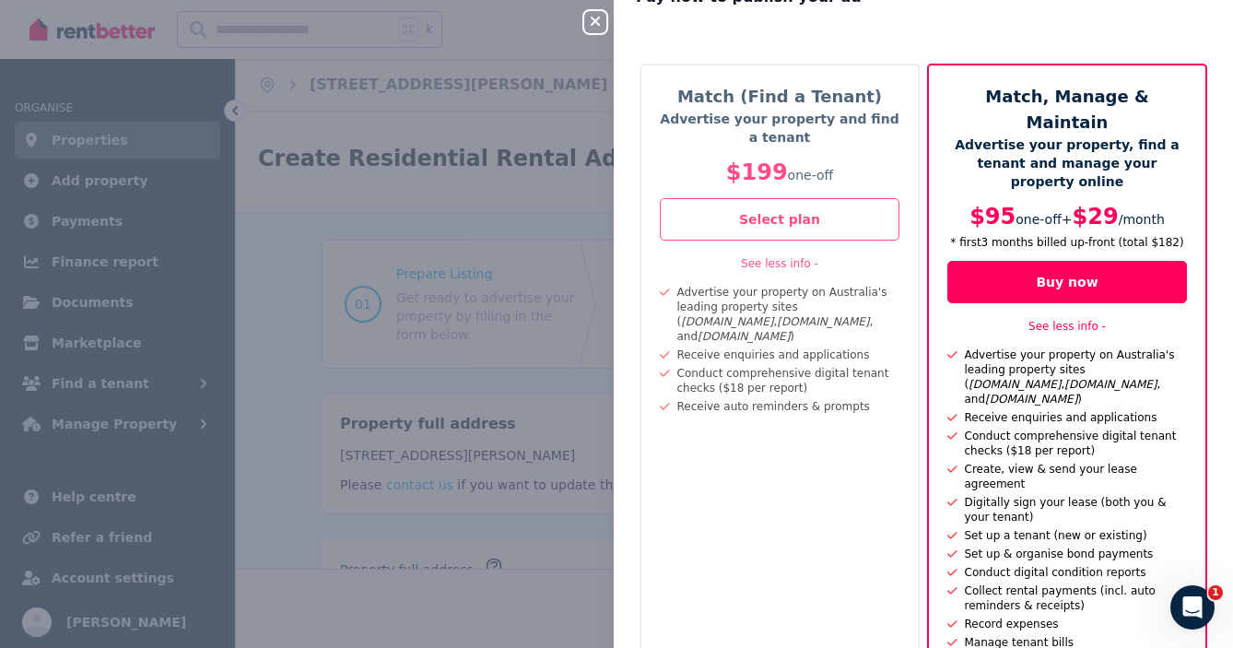
click at [723, 505] on div "Match (Find a Tenant) Advertise your property and find a tenant $199 one-off Se…" at bounding box center [779, 415] width 280 height 702
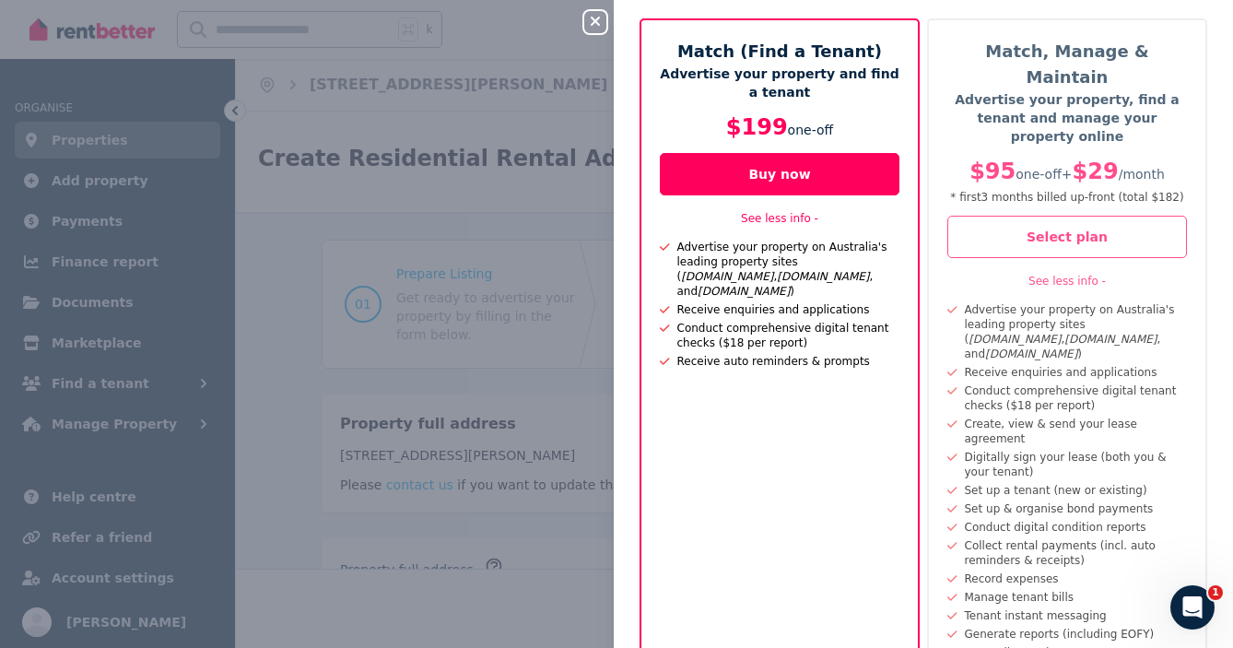
scroll to position [87, 0]
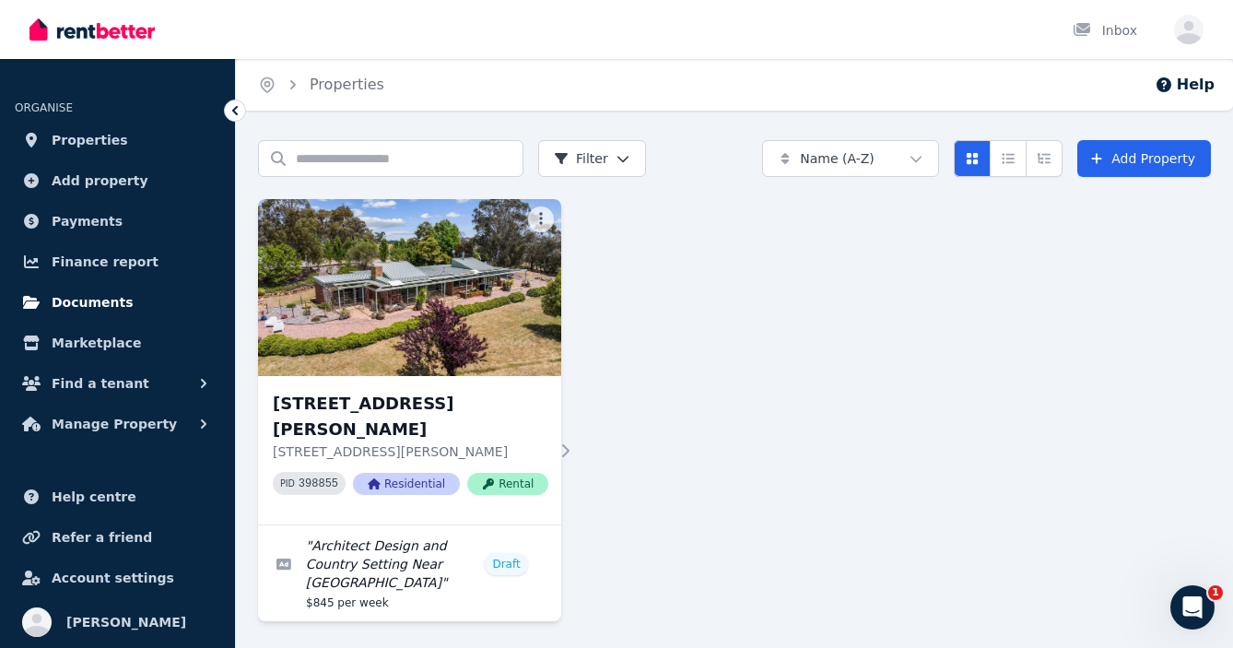
click at [83, 299] on span "Documents" at bounding box center [93, 302] width 82 height 22
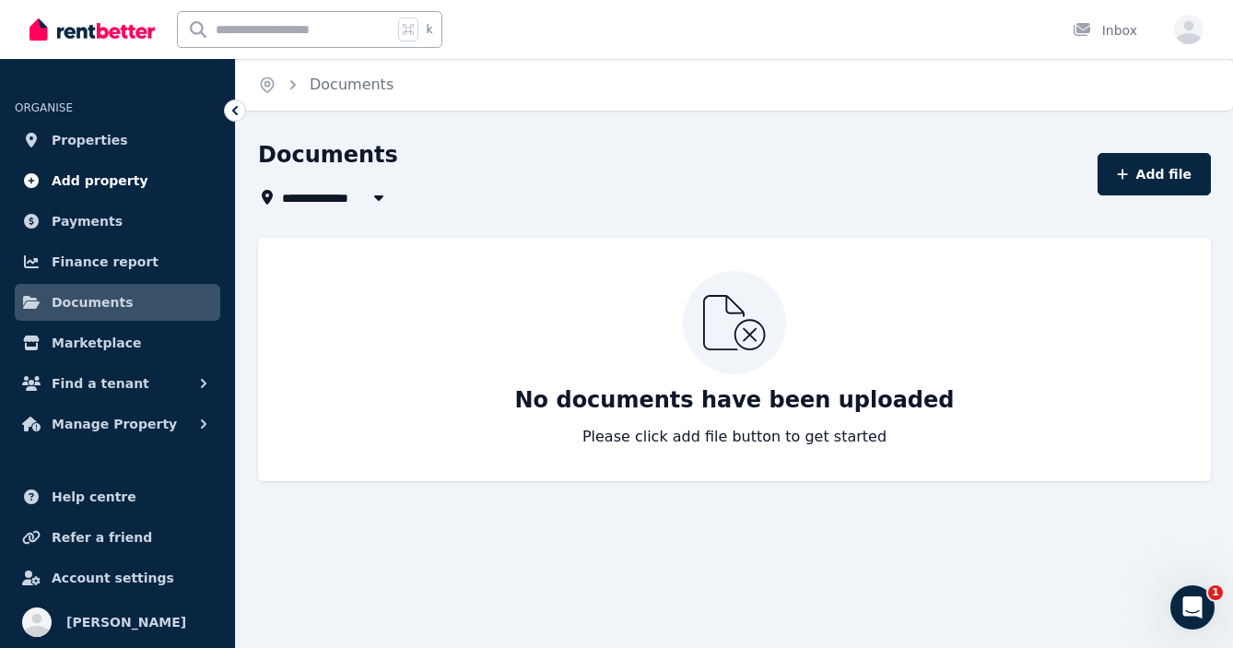
click at [78, 183] on span "Add property" at bounding box center [100, 181] width 97 height 22
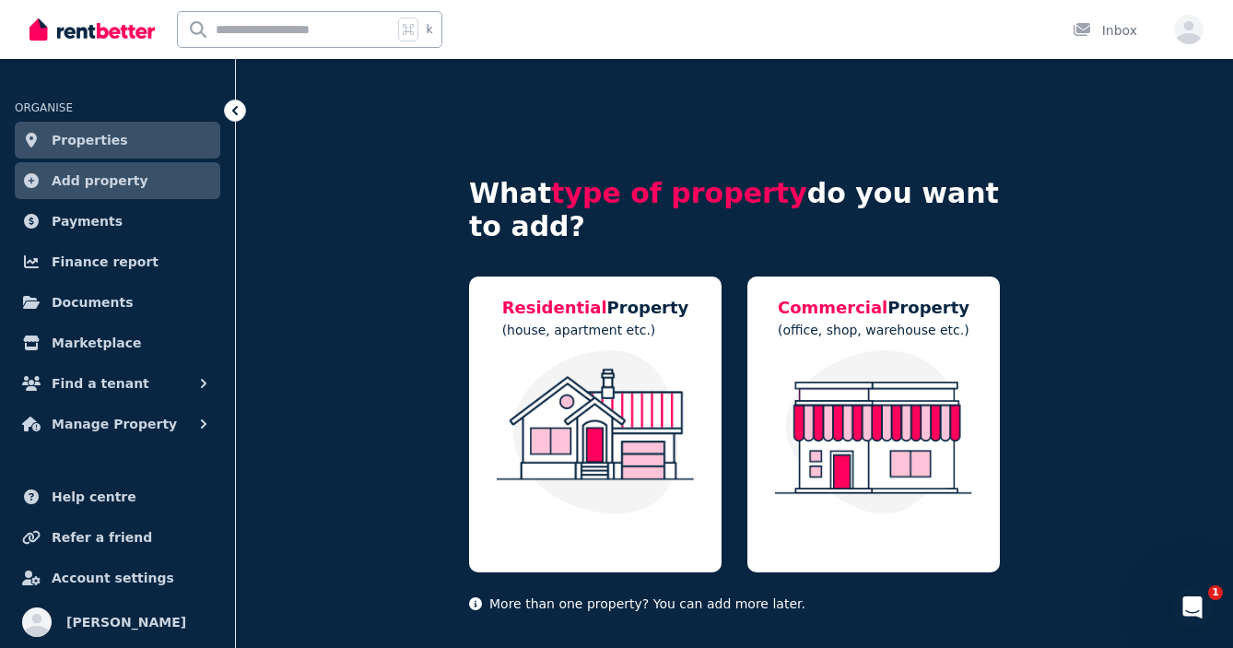
scroll to position [23, 0]
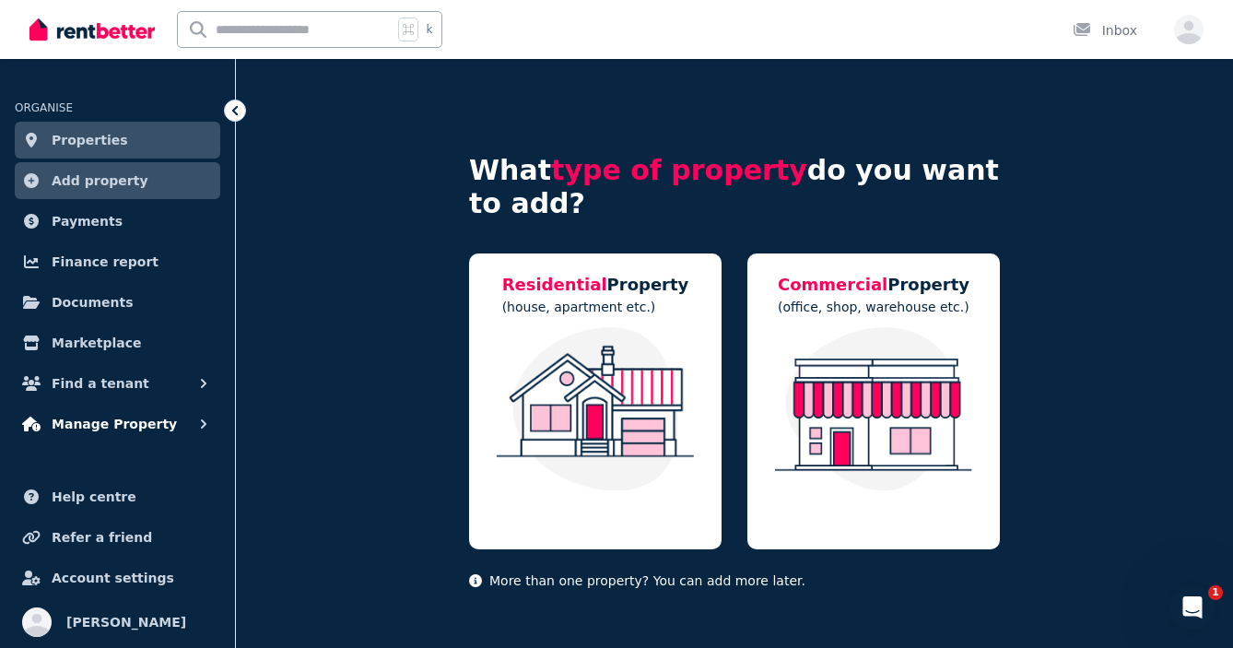
click at [145, 421] on span "Manage Property" at bounding box center [114, 424] width 125 height 22
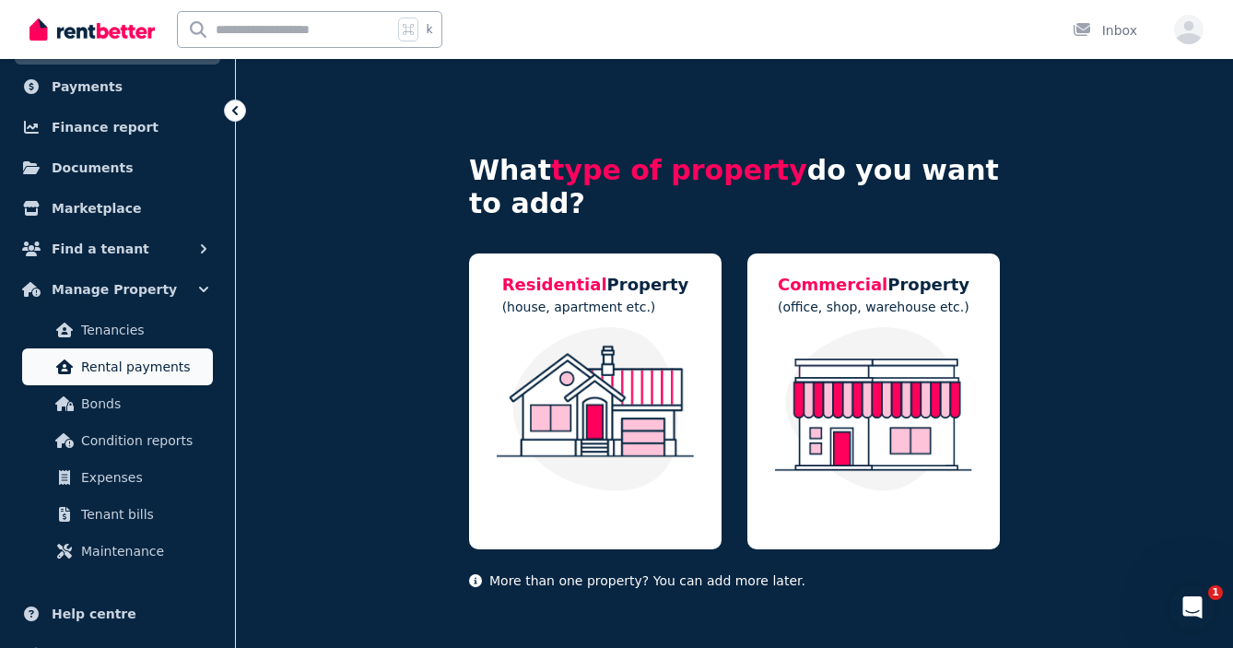
scroll to position [153, 0]
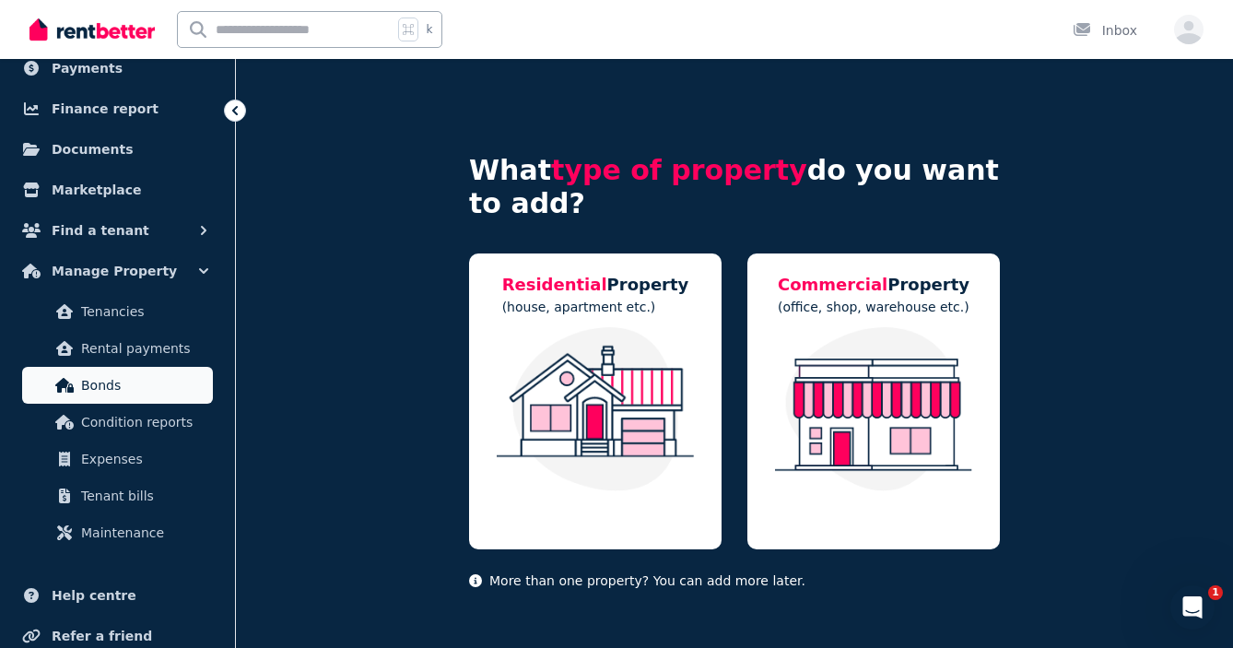
click at [113, 384] on span "Bonds" at bounding box center [143, 385] width 124 height 22
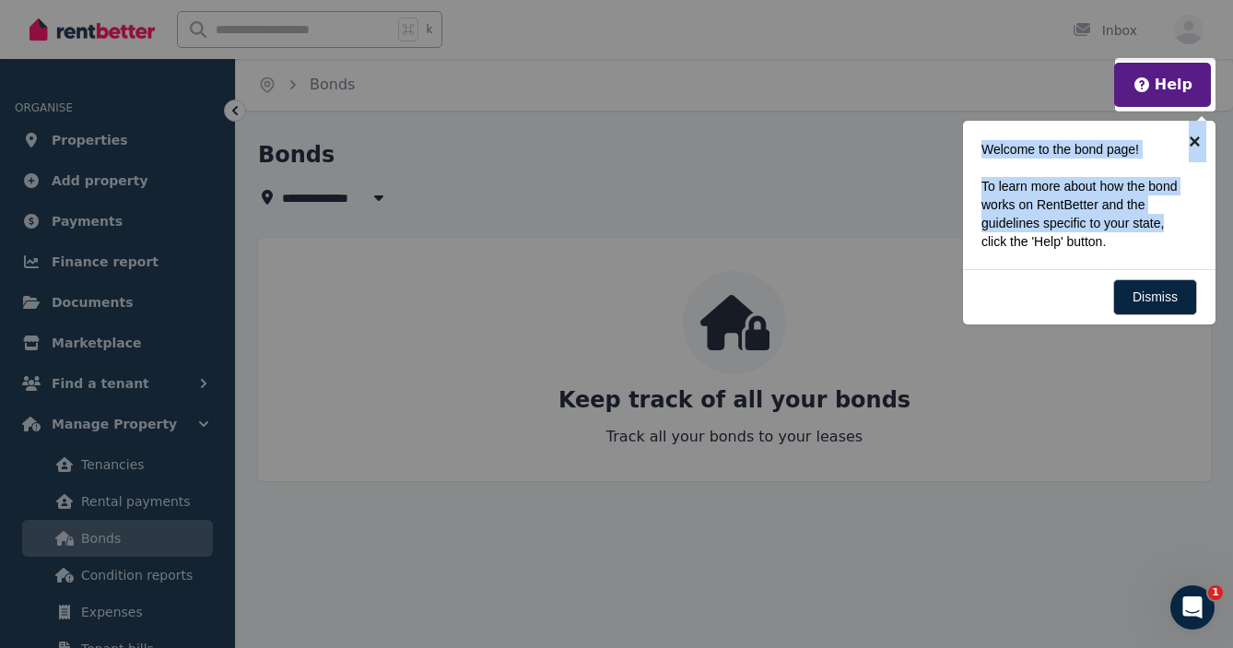
drag, startPoint x: 1189, startPoint y: 137, endPoint x: 1179, endPoint y: 224, distance: 87.1
click at [1179, 224] on div "× Welcome to the bond page! To learn more about how the bond works on RentBette…" at bounding box center [1089, 223] width 252 height 204
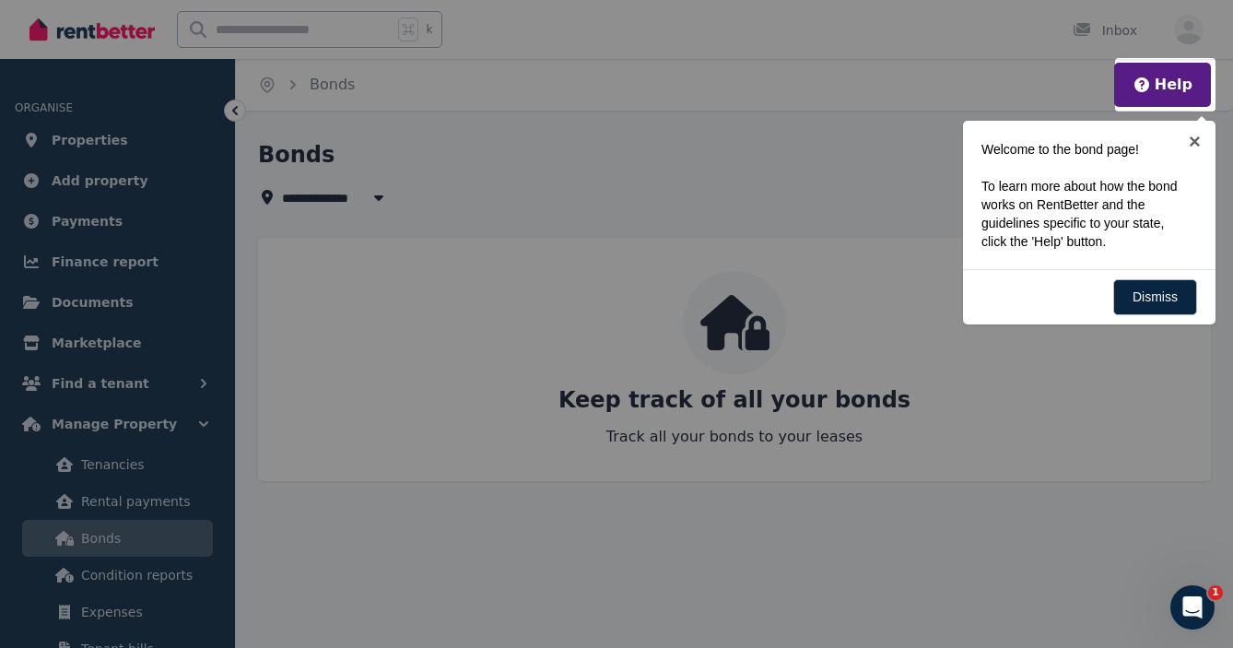
click at [1166, 242] on p "To learn more about how the bond works on RentBetter and the guidelines specifi…" at bounding box center [1083, 214] width 205 height 74
click at [1157, 291] on link "Dismiss" at bounding box center [1155, 297] width 84 height 36
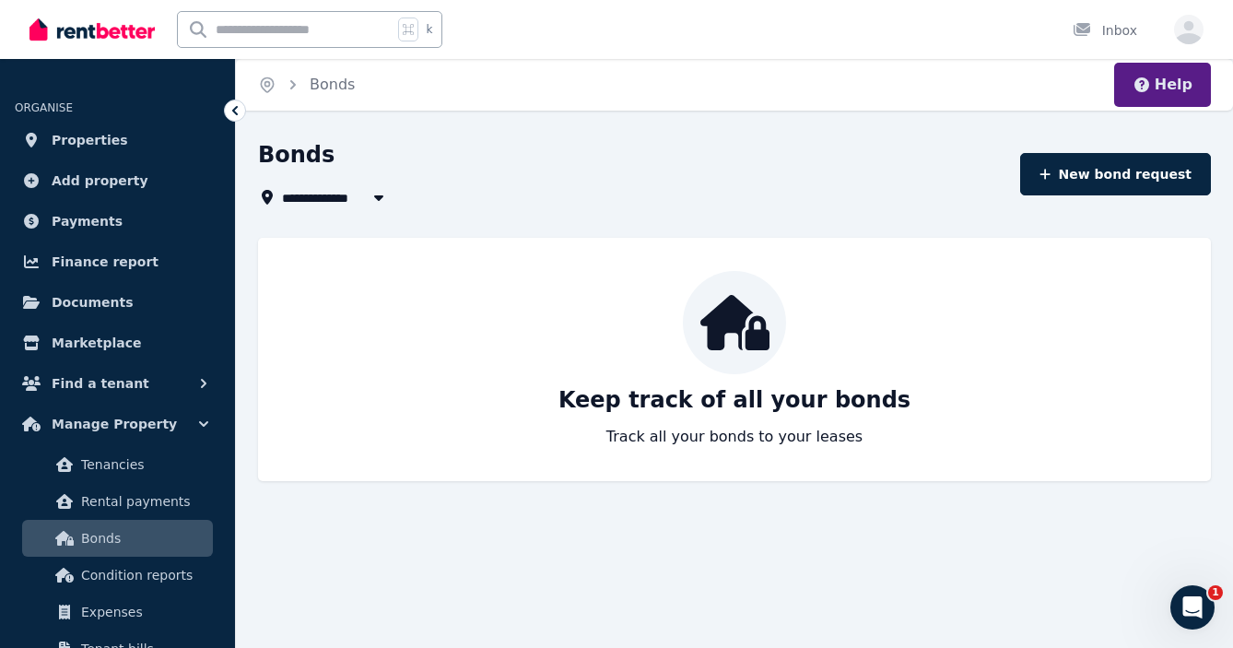
click at [1173, 84] on button "Help" at bounding box center [1162, 85] width 60 height 22
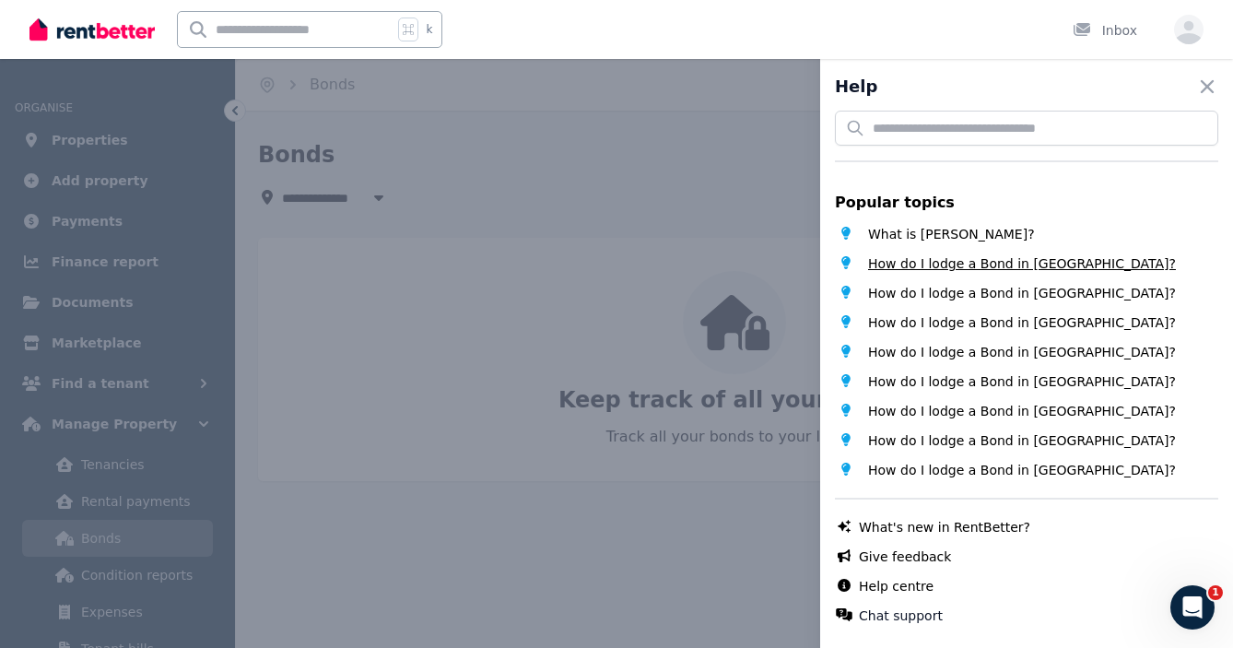
click at [1011, 263] on span "How do I lodge a Bond in [GEOGRAPHIC_DATA]?" at bounding box center [1022, 263] width 308 height 18
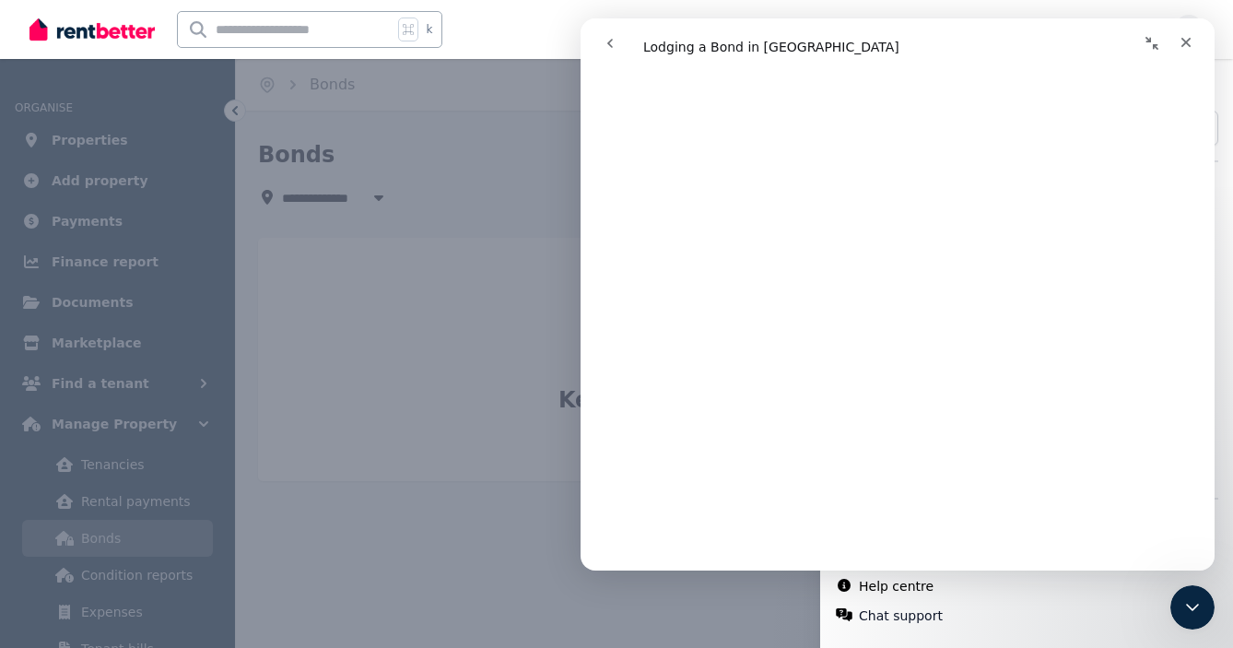
scroll to position [662, 0]
click at [1183, 37] on icon "Close" at bounding box center [1185, 42] width 15 height 15
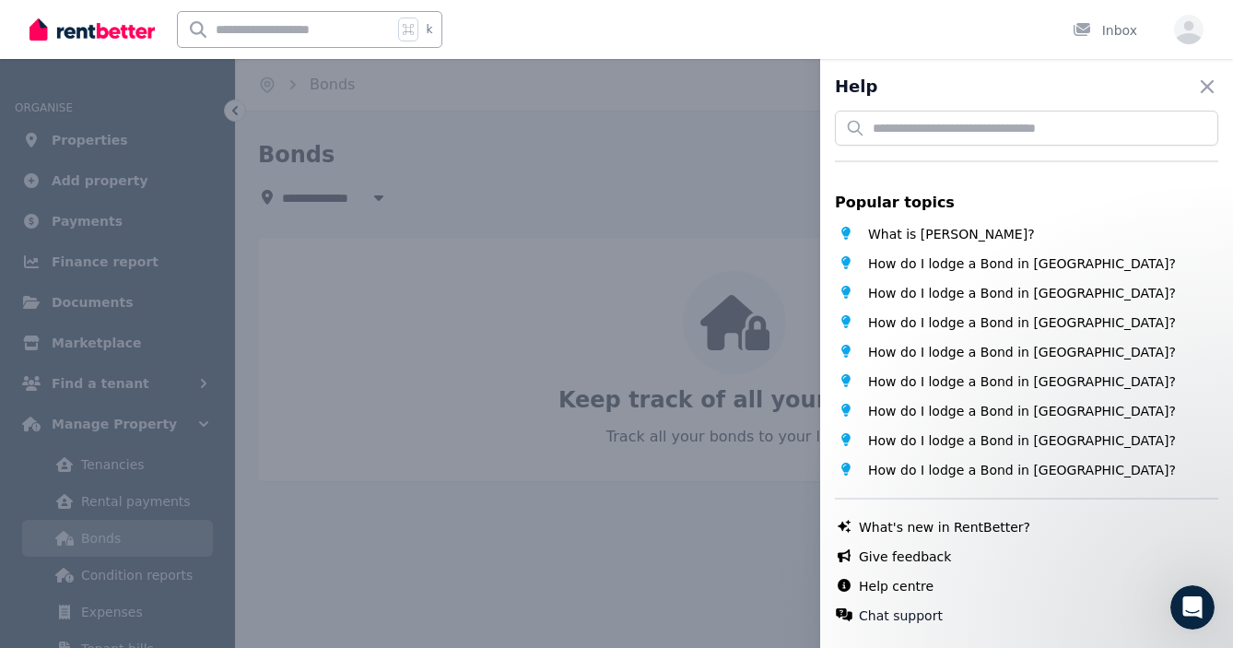
scroll to position [0, 0]
click at [1201, 82] on icon "button" at bounding box center [1206, 86] width 13 height 13
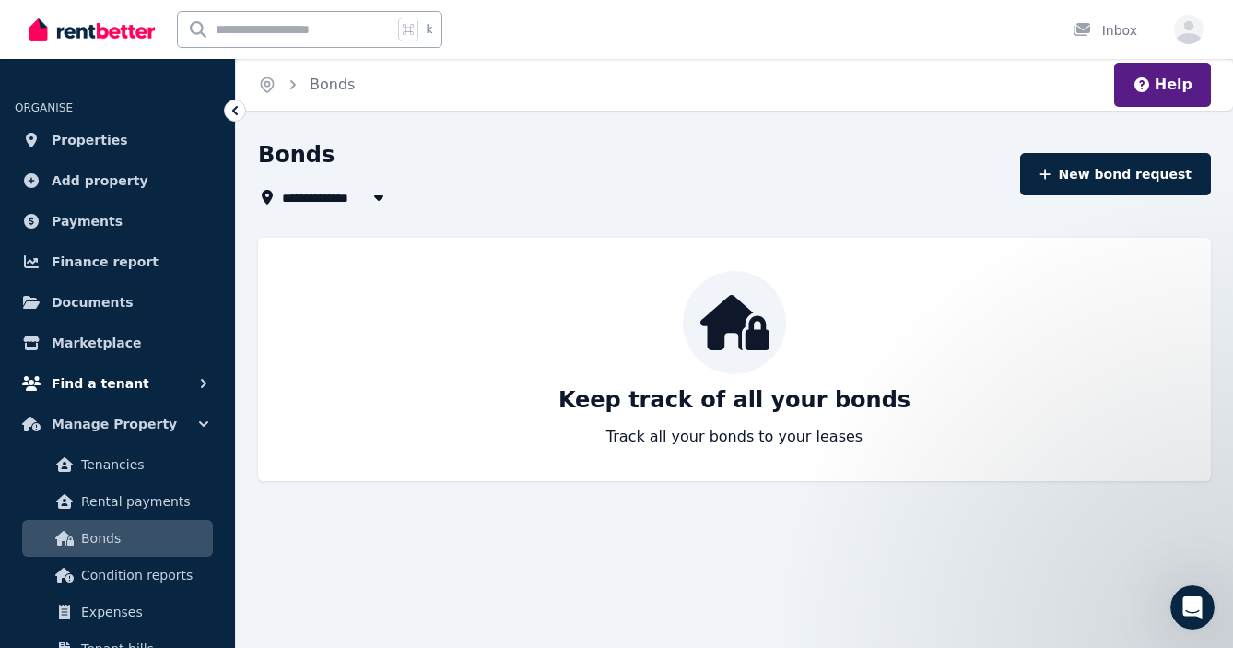
click at [203, 381] on icon "button" at bounding box center [204, 383] width 6 height 9
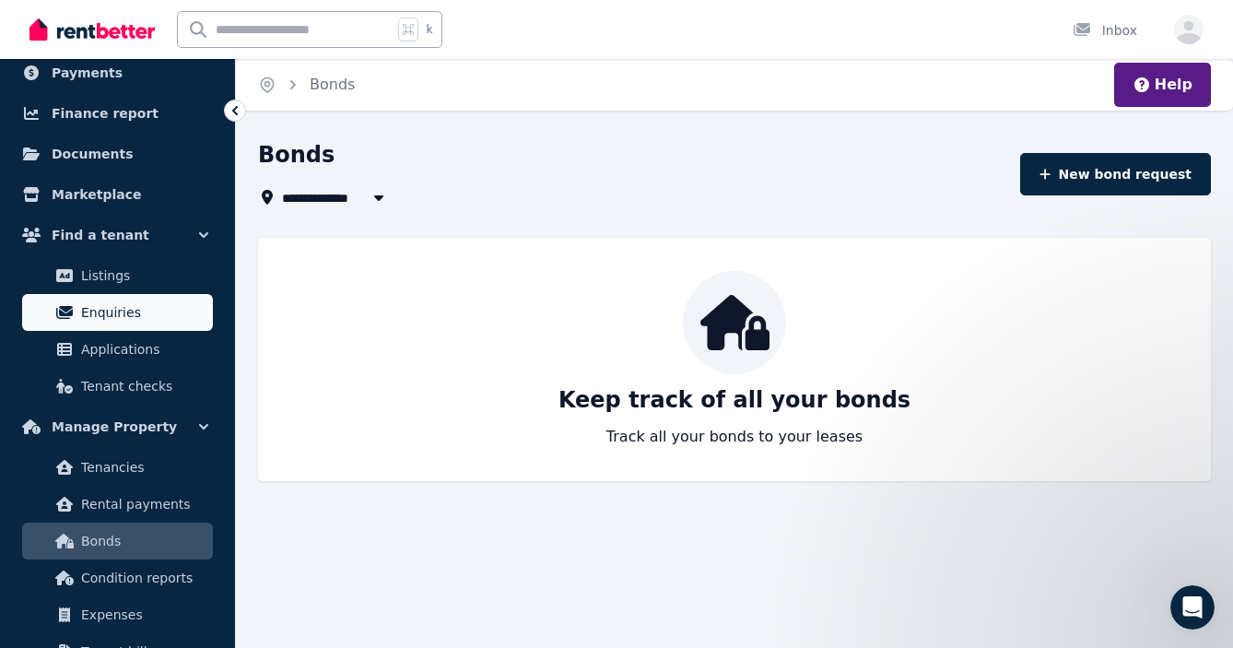
scroll to position [152, 0]
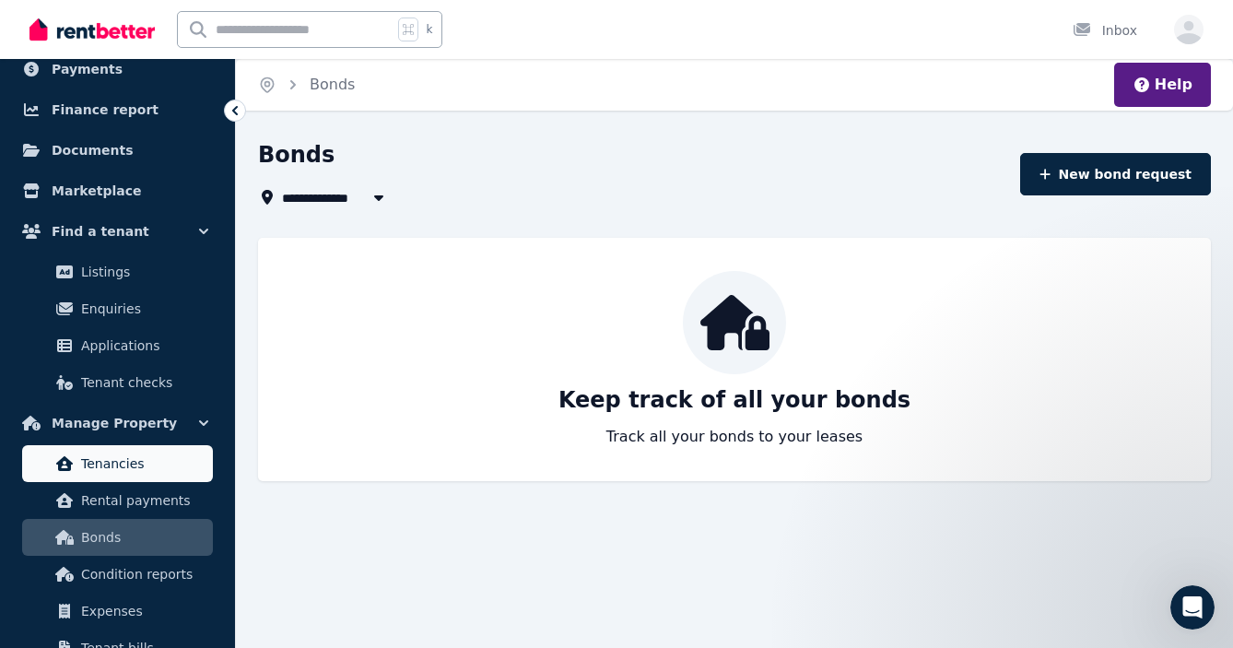
click at [129, 463] on span "Tenancies" at bounding box center [143, 463] width 124 height 22
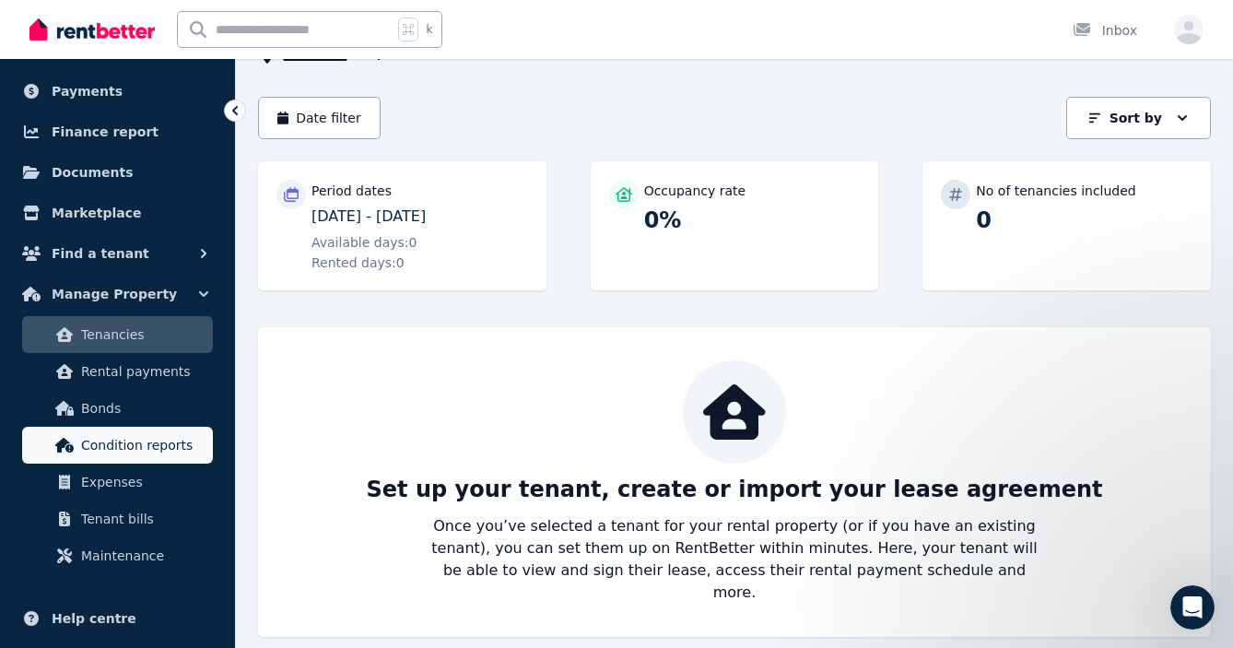
scroll to position [252, 0]
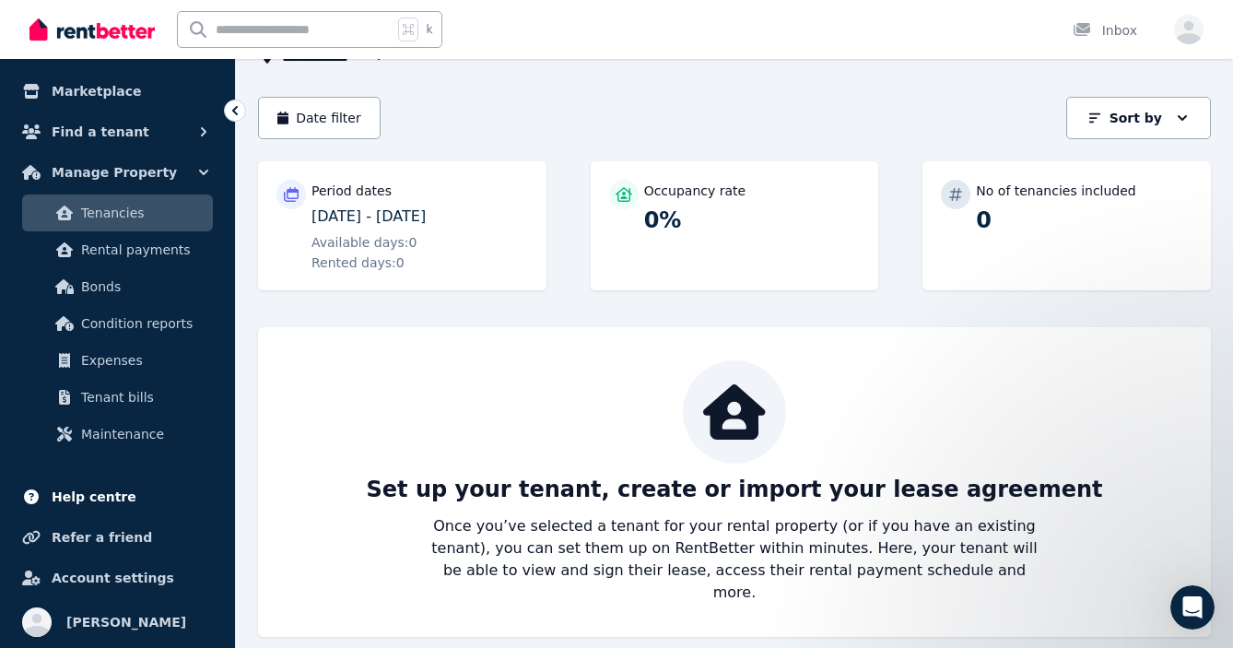
click at [95, 491] on span "Help centre" at bounding box center [94, 497] width 85 height 22
